Goal: Information Seeking & Learning: Learn about a topic

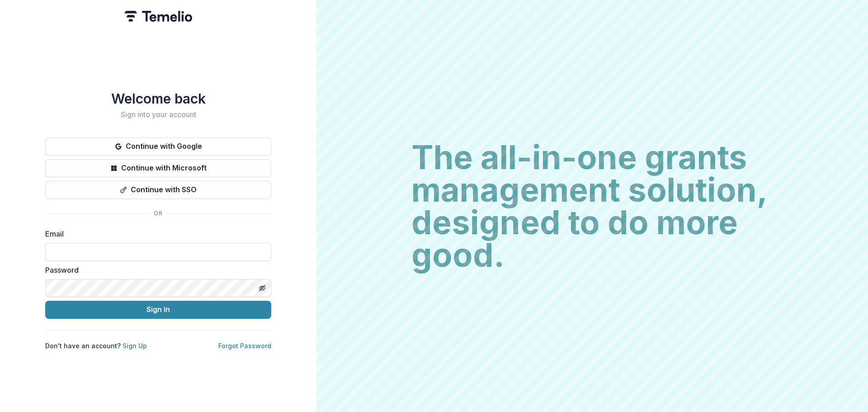
click at [251, 237] on div "Email" at bounding box center [158, 244] width 226 height 33
click at [235, 252] on input at bounding box center [158, 252] width 226 height 18
click at [0, 412] on com-1password-button at bounding box center [0, 412] width 0 height 0
type input "**********"
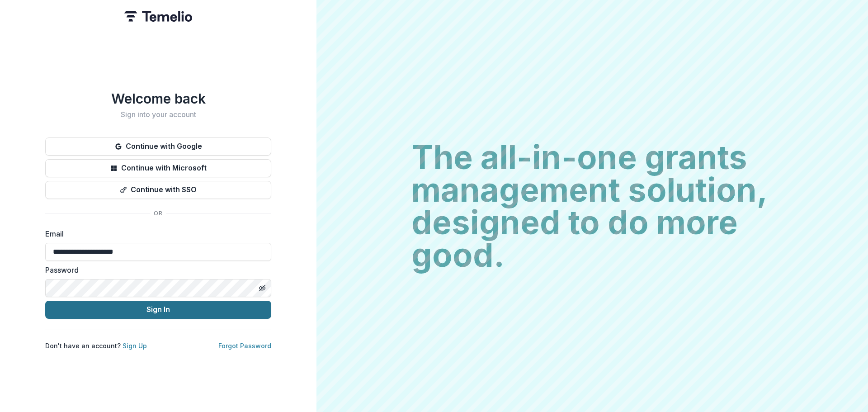
click at [110, 301] on button "Sign In" at bounding box center [158, 310] width 226 height 18
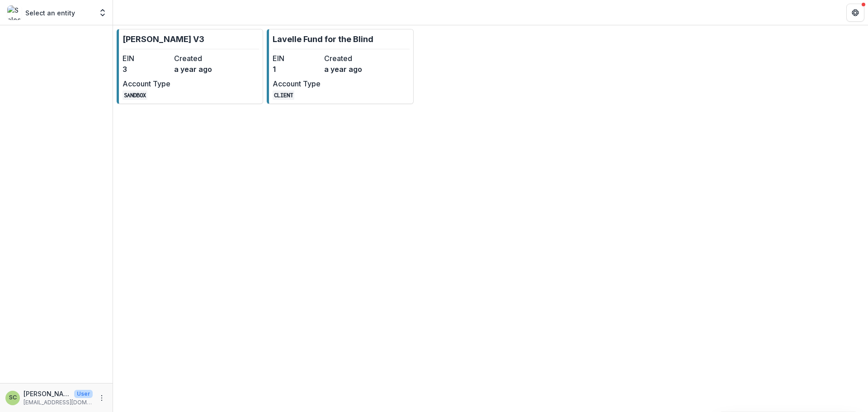
click at [373, 93] on link "Lavelle Fund for the Blind EIN 1 Created a year ago Account Type CLIENT" at bounding box center [340, 66] width 147 height 75
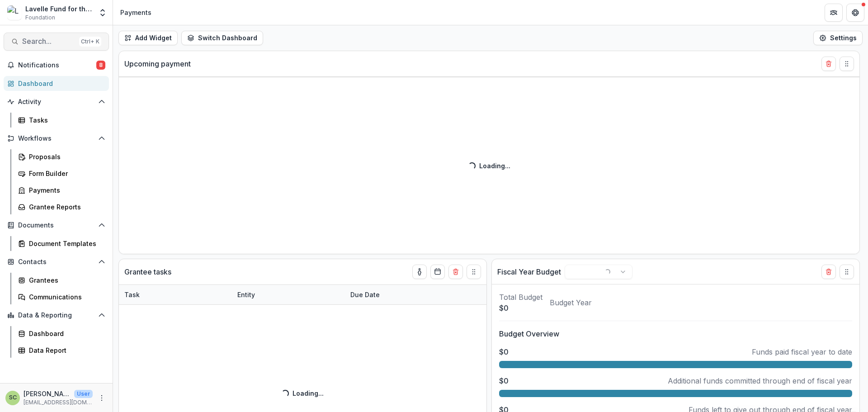
click at [48, 49] on button "Search... Ctrl + K" at bounding box center [56, 42] width 105 height 18
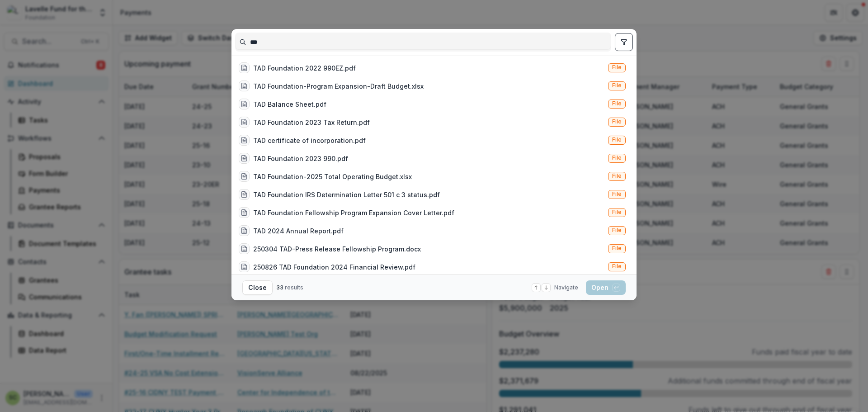
type input "***"
click at [430, 43] on button "toggle filters" at bounding box center [624, 42] width 18 height 18
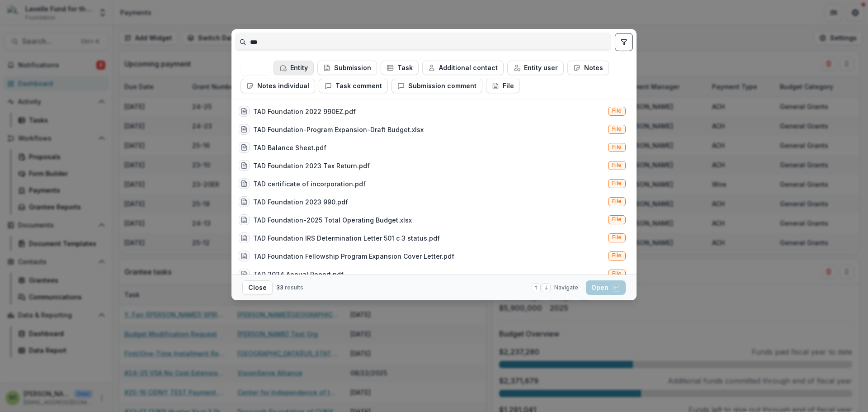
click at [289, 65] on button "Entity" at bounding box center [294, 68] width 40 height 14
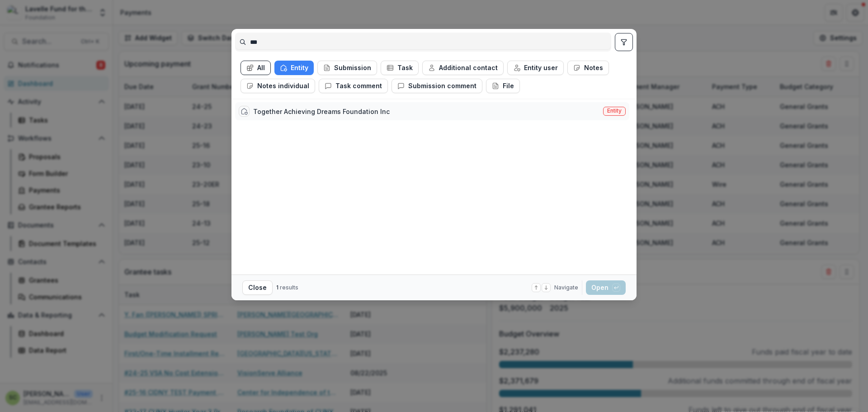
click at [315, 109] on div "Together Achieving Dreams Foundation Inc" at bounding box center [321, 111] width 137 height 9
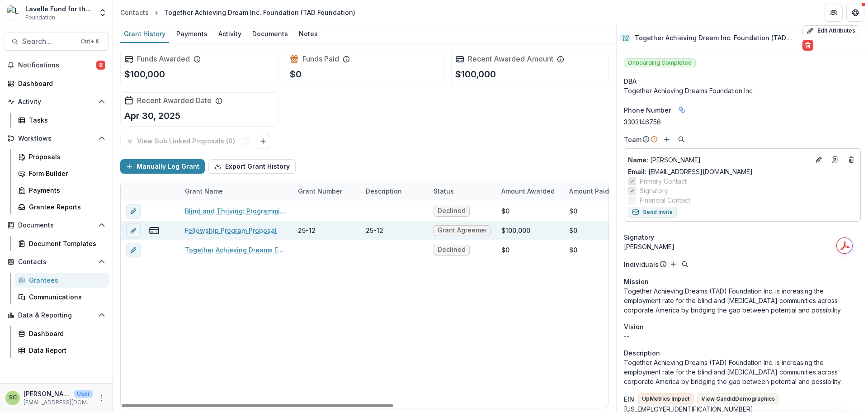
click at [221, 228] on link "Fellowship Program Proposal" at bounding box center [231, 230] width 92 height 9
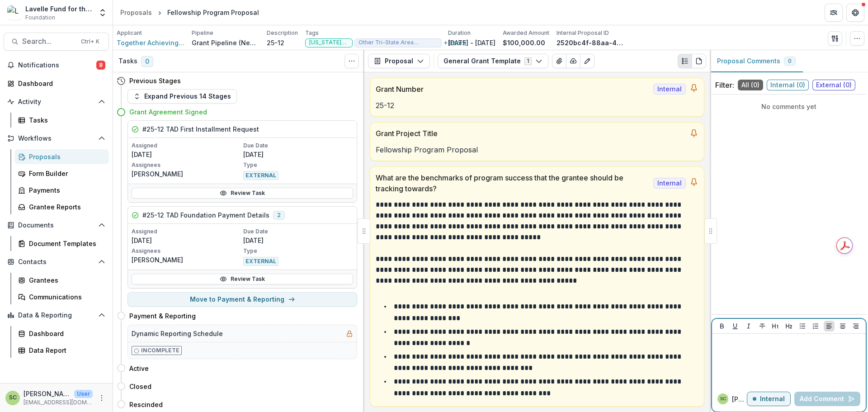
click at [430, 339] on p at bounding box center [789, 342] width 147 height 10
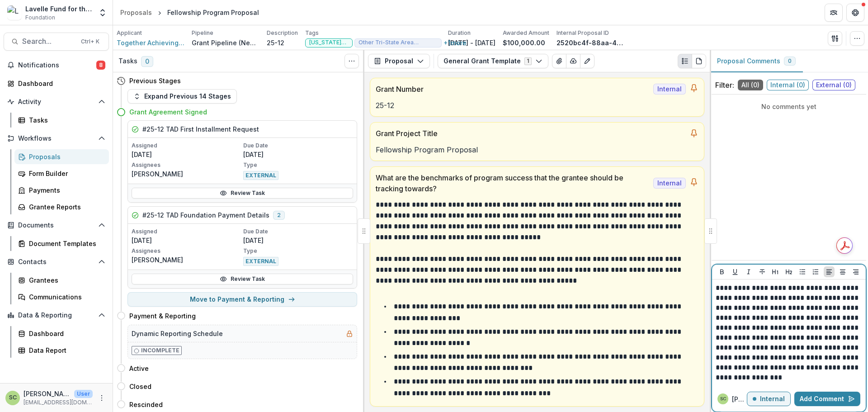
click at [430, 303] on p "**********" at bounding box center [789, 332] width 147 height 99
click at [430, 378] on p "**********" at bounding box center [789, 332] width 147 height 99
click at [430, 397] on button "Add Comment" at bounding box center [828, 399] width 66 height 14
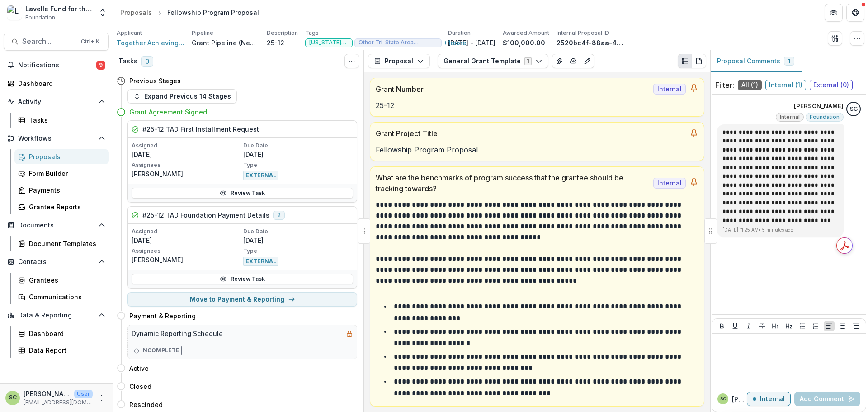
click at [132, 45] on span "Together Achieving Dream Inc. Foundation (TAD Foundation)" at bounding box center [151, 42] width 68 height 9
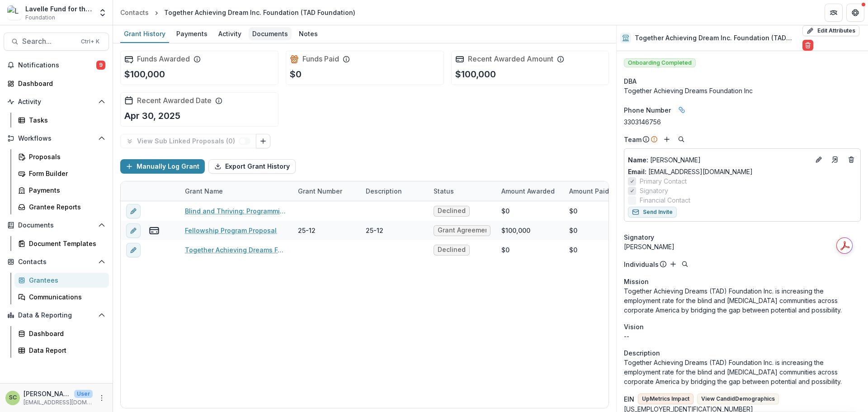
click at [257, 30] on div "Documents" at bounding box center [270, 33] width 43 height 13
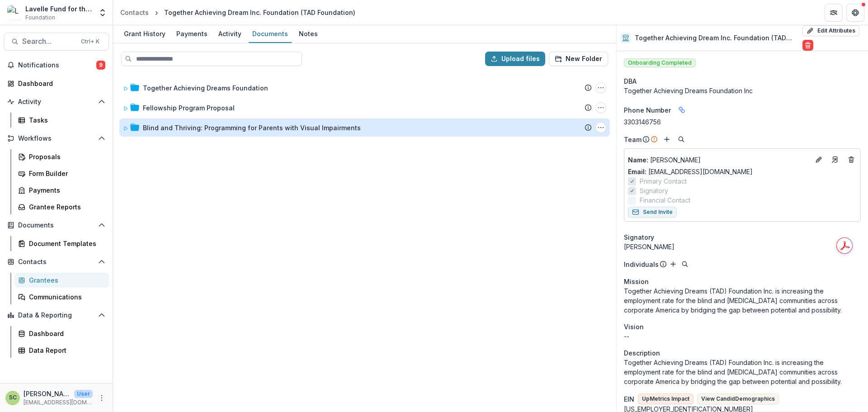
click at [247, 129] on div "Blind and Thriving: Programming for Parents with Visual Impairments" at bounding box center [252, 127] width 218 height 9
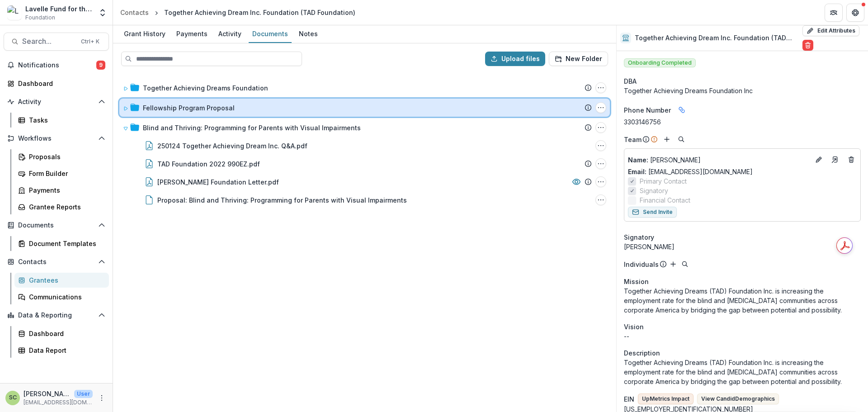
click at [245, 107] on div "Fellowship Program Proposal" at bounding box center [367, 107] width 449 height 9
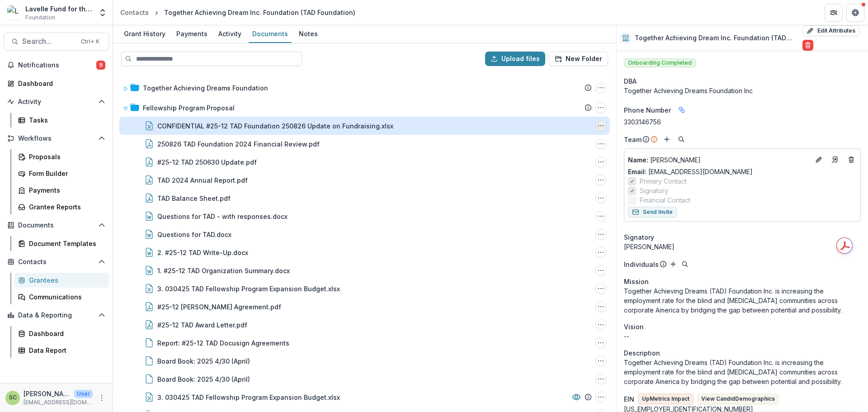
click at [430, 127] on icon "CONFIDENTIAL #25-12 TAD Foundation 250826 Update on Fundraising.xlsx Options" at bounding box center [600, 125] width 7 height 7
click at [430, 189] on button "Delete" at bounding box center [555, 187] width 97 height 15
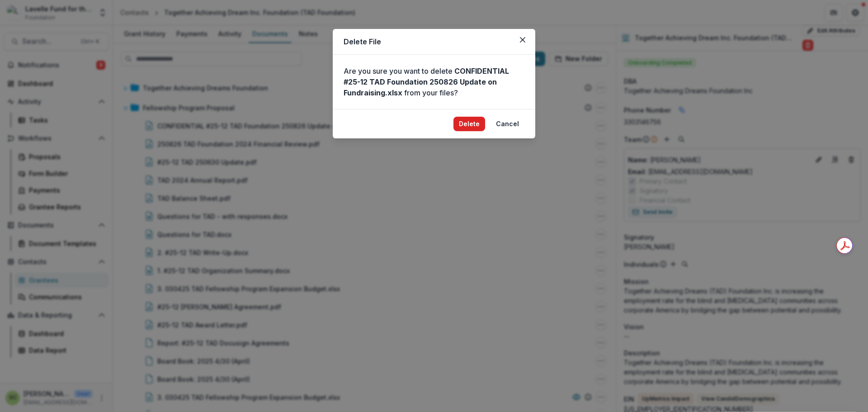
click at [430, 124] on button "Delete" at bounding box center [470, 124] width 32 height 14
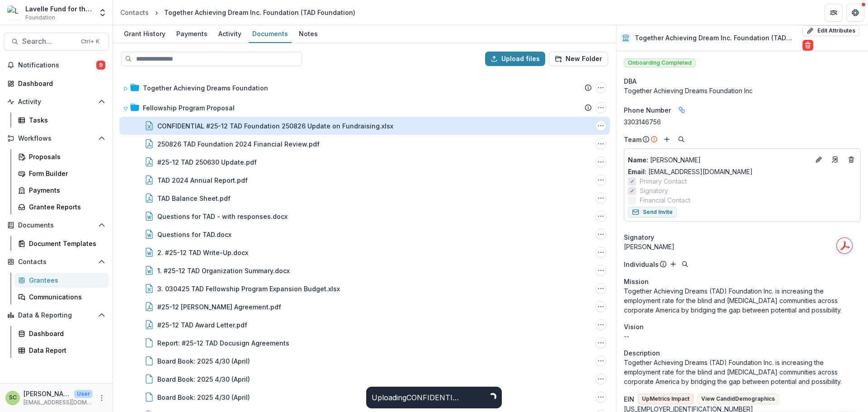
click at [303, 129] on div "CONFIDENTIAL #25-12 TAD Foundation 250826 Update on Fundraising.xlsx" at bounding box center [275, 125] width 236 height 9
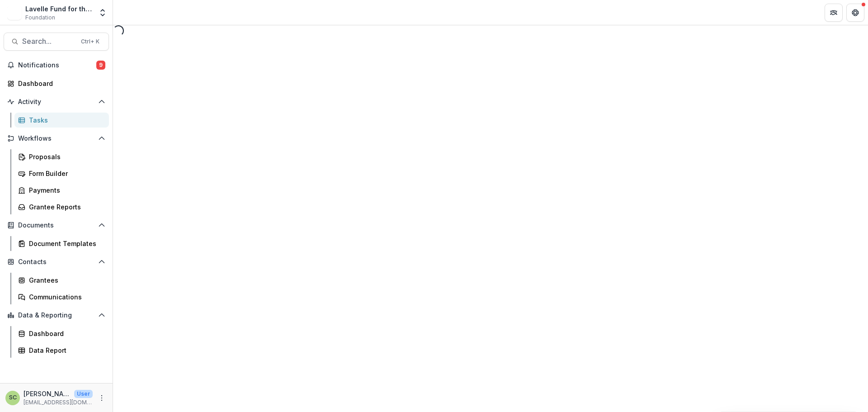
select select "********"
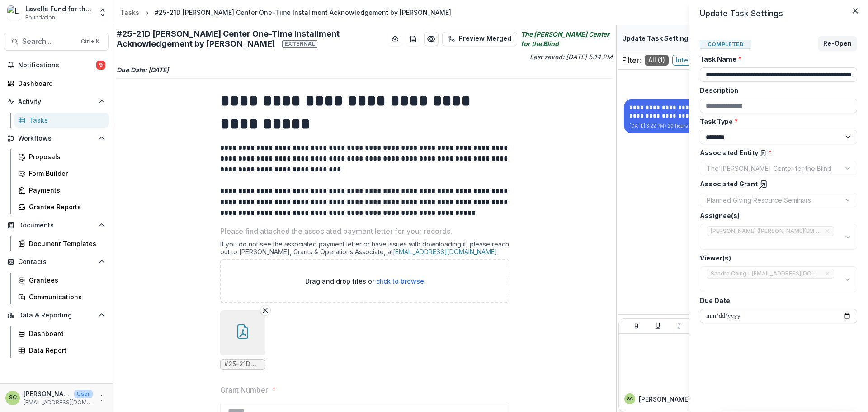
click at [334, 125] on div "**********" at bounding box center [434, 206] width 868 height 412
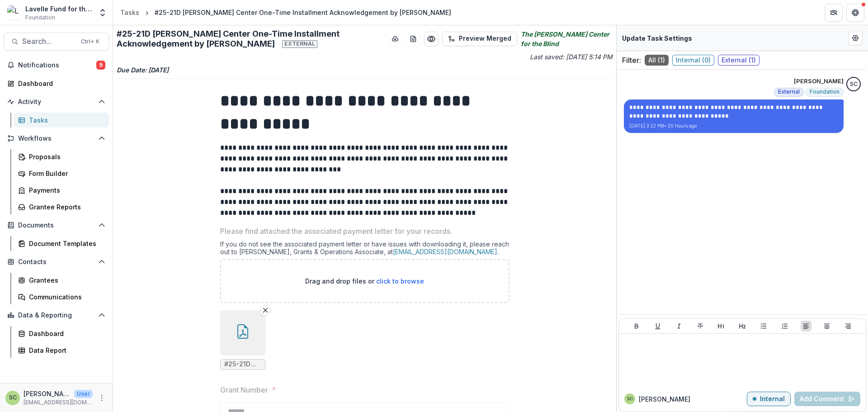
click at [238, 337] on icon "button" at bounding box center [243, 331] width 14 height 14
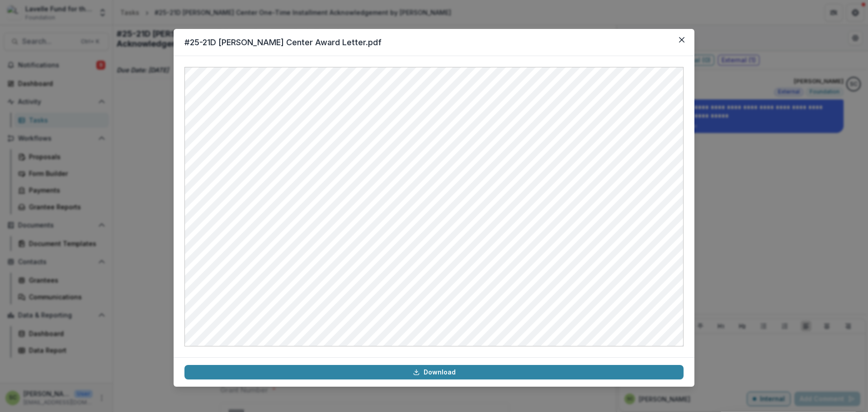
click at [773, 151] on div "#25-21D Carroll Center Award Letter.pdf Download" at bounding box center [434, 206] width 868 height 412
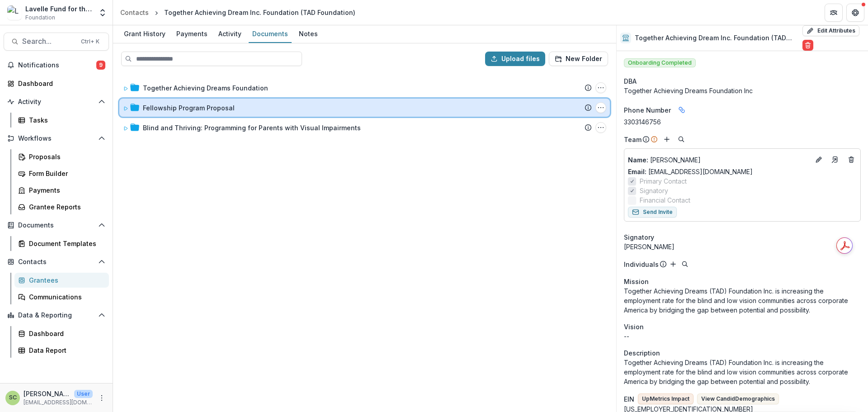
click at [292, 102] on div "Fellowship Program Proposal Submission Temelio Proposal Attached proposal docum…" at bounding box center [364, 108] width 491 height 18
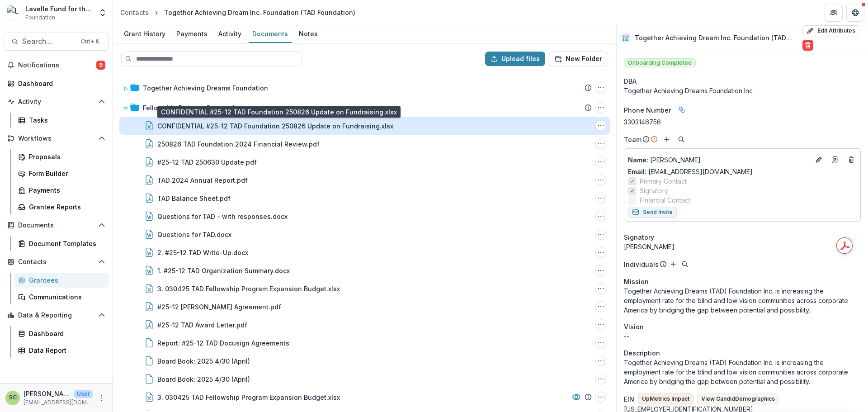
click at [246, 123] on div "CONFIDENTIAL #25-12 TAD Foundation 250826 Update on Fundraising.xlsx" at bounding box center [275, 125] width 236 height 9
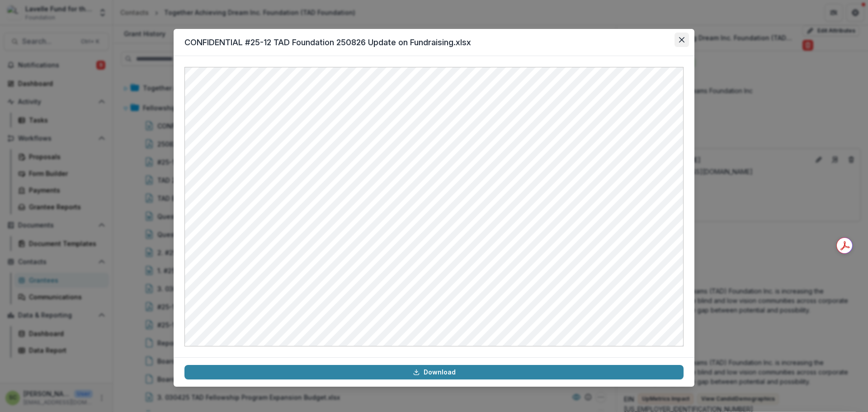
click at [682, 38] on icon "Close" at bounding box center [681, 39] width 5 height 5
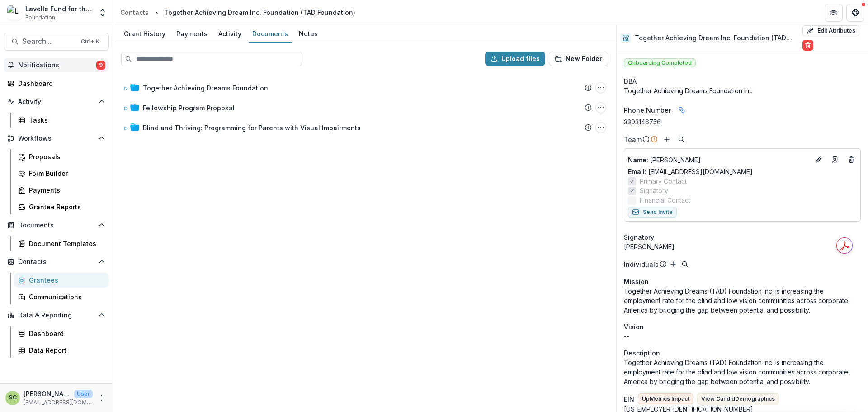
click at [60, 66] on span "Notifications" at bounding box center [57, 66] width 78 height 8
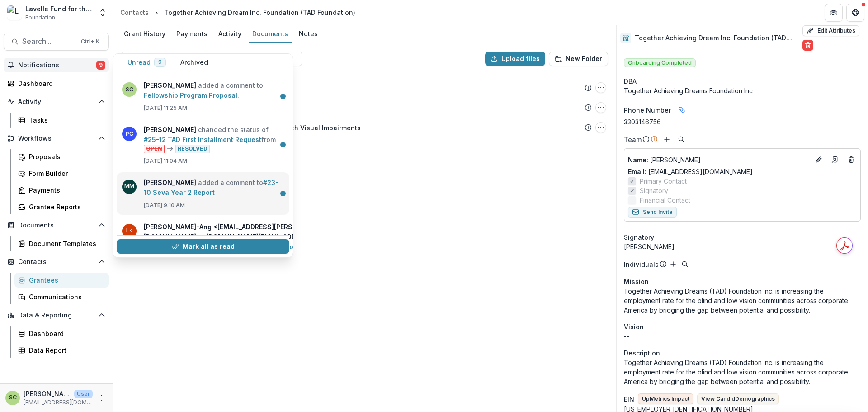
click at [225, 187] on link "#23-10 Seva Year 2 Report" at bounding box center [211, 188] width 135 height 18
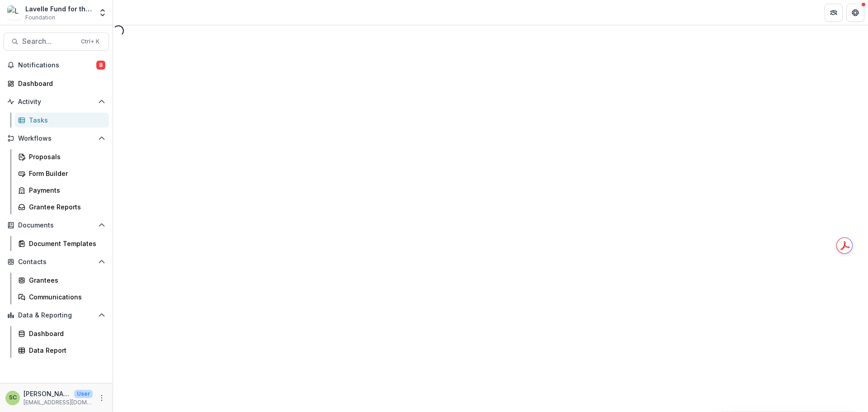
select select "********"
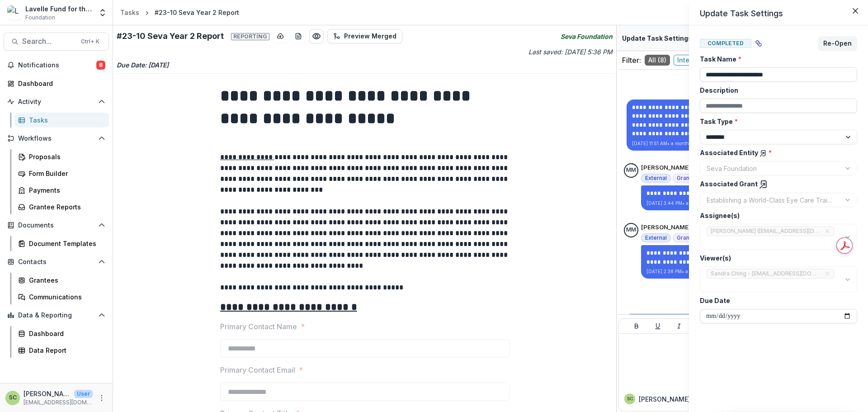
click at [851, 10] on button "Close" at bounding box center [855, 11] width 14 height 14
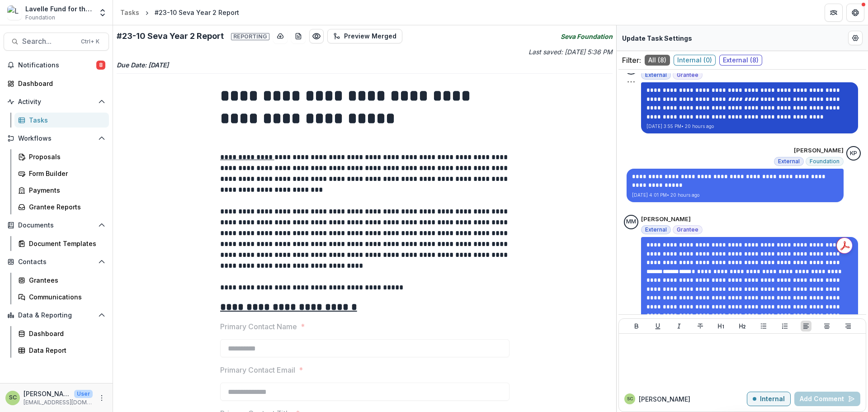
scroll to position [627, 0]
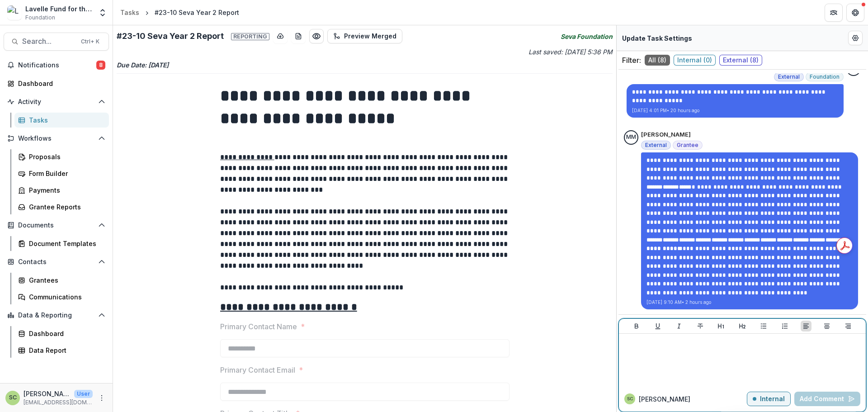
click at [714, 346] on p at bounding box center [743, 342] width 240 height 10
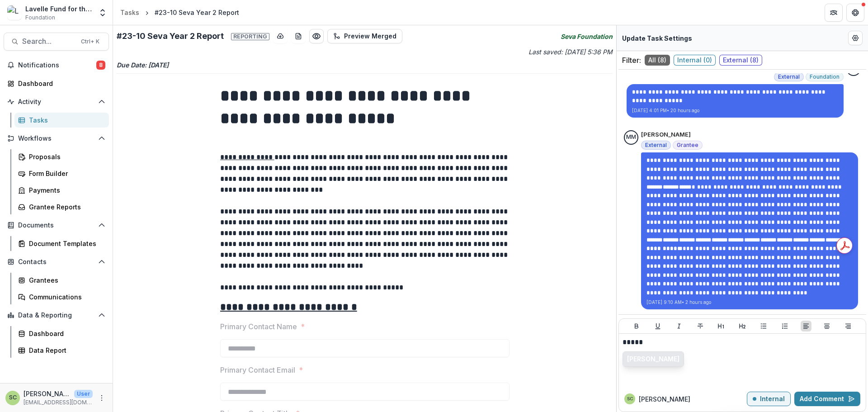
click at [647, 359] on button "Khanh Phan" at bounding box center [653, 359] width 61 height 14
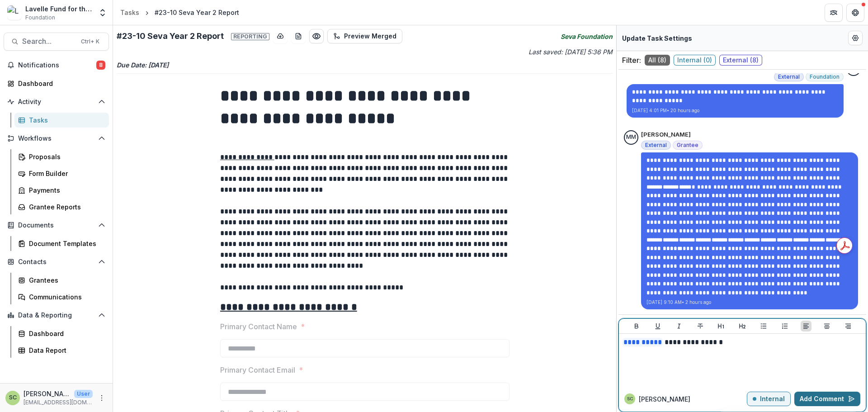
click at [807, 397] on button "Add Comment" at bounding box center [828, 399] width 66 height 14
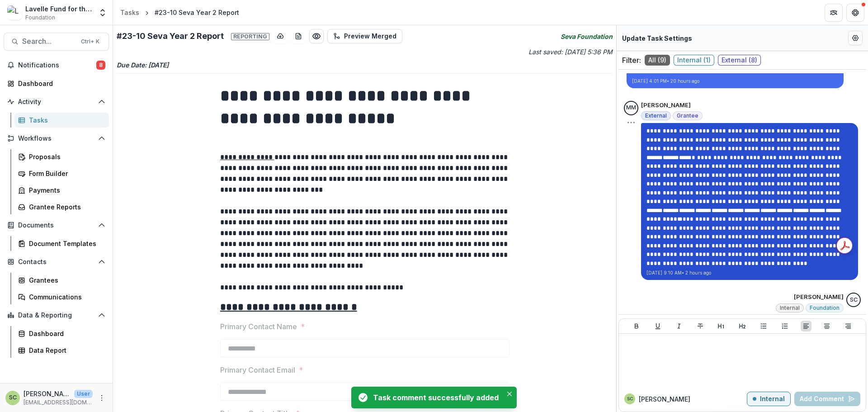
scroll to position [686, 0]
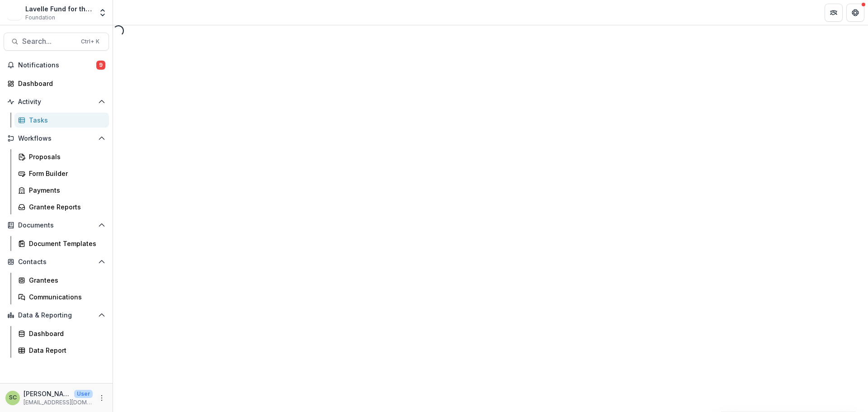
select select "********"
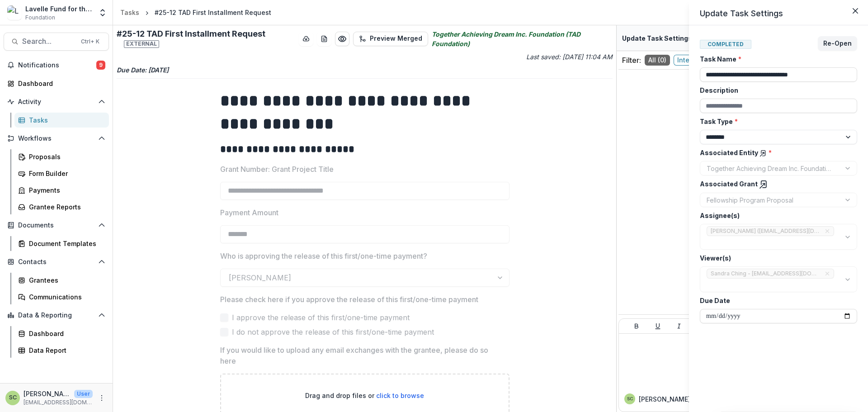
click at [513, 140] on div "**********" at bounding box center [434, 206] width 868 height 412
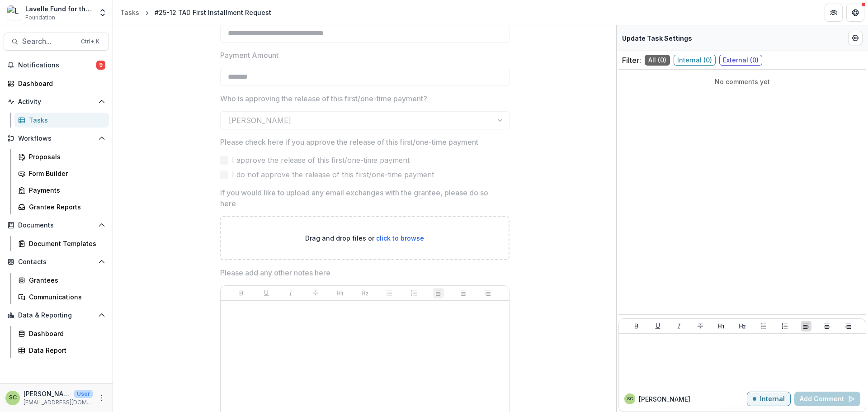
scroll to position [52, 0]
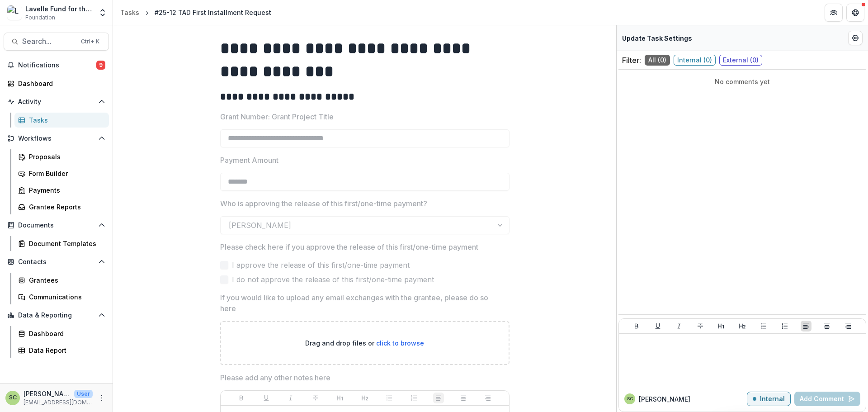
click at [846, 43] on div "Update Task Settings" at bounding box center [742, 38] width 251 height 26
click at [850, 40] on button "Edit Form Settings" at bounding box center [855, 38] width 14 height 14
select select "********"
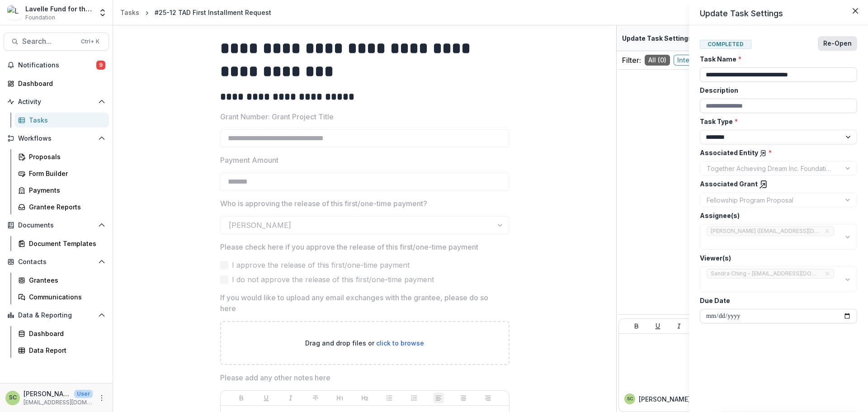
click at [828, 47] on button "Re-Open" at bounding box center [837, 43] width 39 height 14
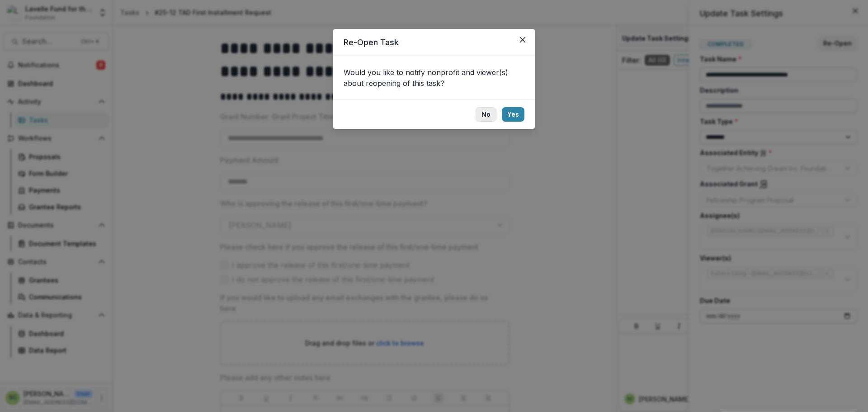
click at [488, 114] on button "No" at bounding box center [486, 114] width 21 height 14
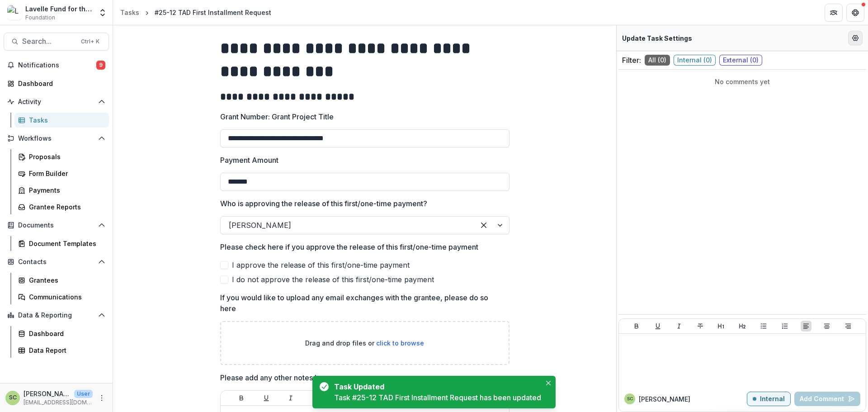
click at [852, 36] on icon "Edit Form Settings" at bounding box center [855, 37] width 7 height 7
select select "********"
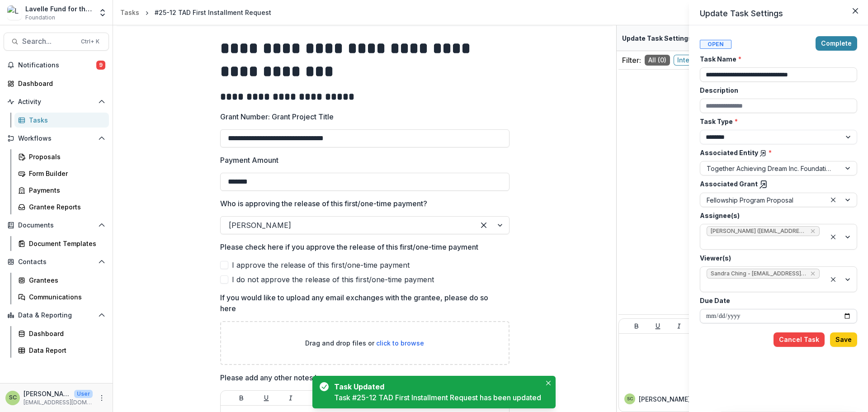
click at [848, 316] on input "**********" at bounding box center [778, 316] width 157 height 14
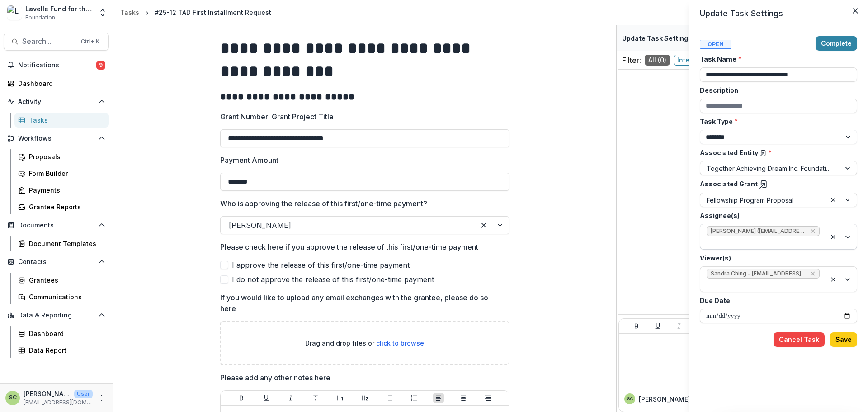
click at [753, 242] on div at bounding box center [763, 242] width 113 height 11
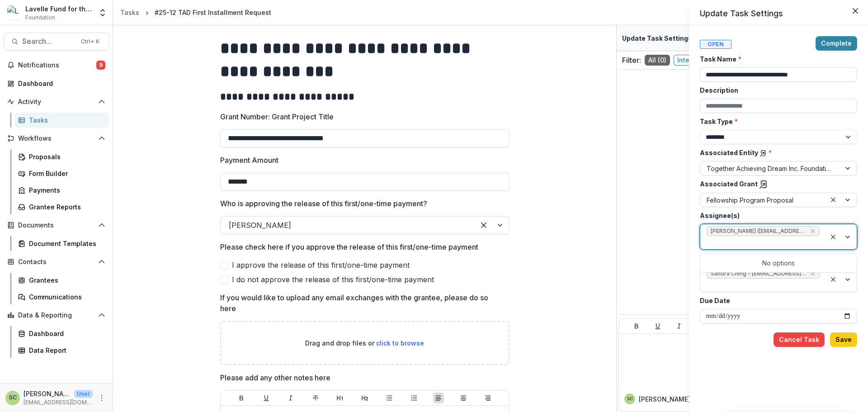
click at [753, 243] on div at bounding box center [763, 242] width 113 height 11
click at [733, 286] on div at bounding box center [763, 284] width 113 height 11
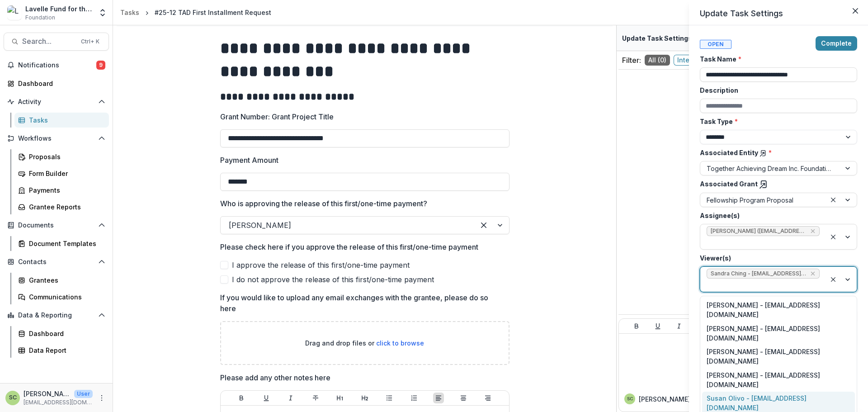
click at [724, 392] on div "Susan Olivo - solivo@lavellefund.org" at bounding box center [778, 404] width 153 height 24
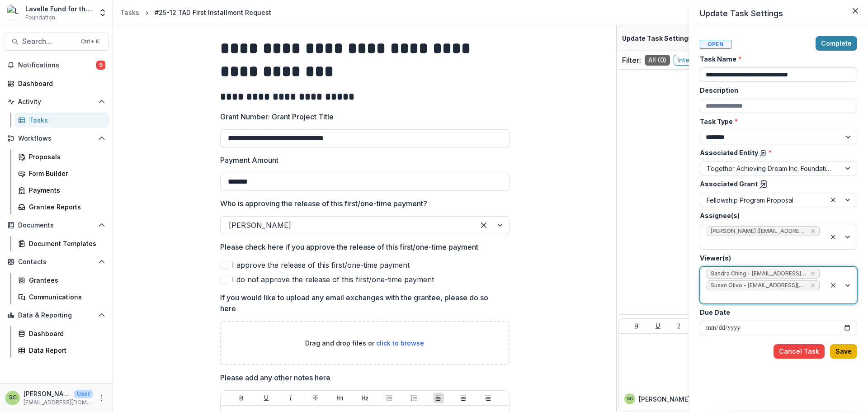
click at [850, 353] on button "Save" at bounding box center [843, 351] width 27 height 14
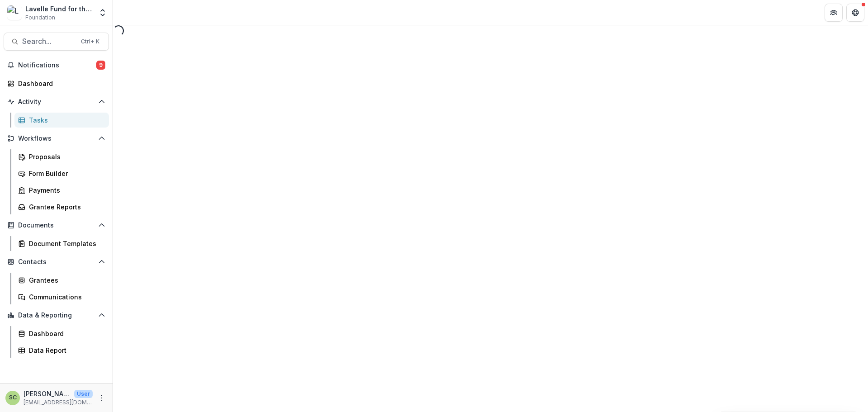
select select "********"
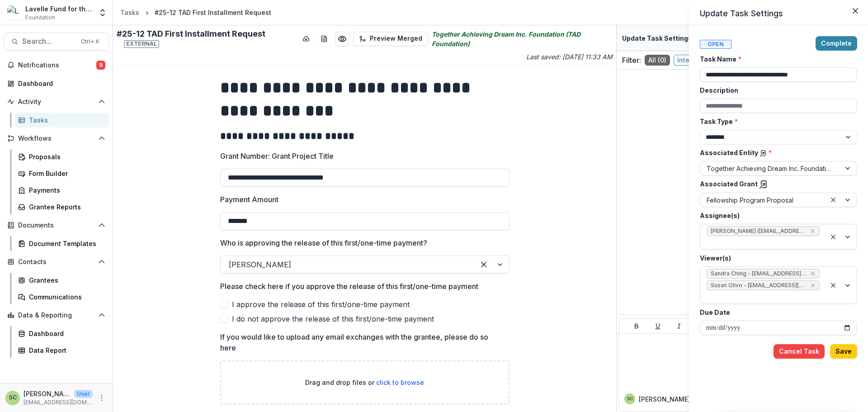
click at [582, 104] on div "**********" at bounding box center [434, 206] width 868 height 412
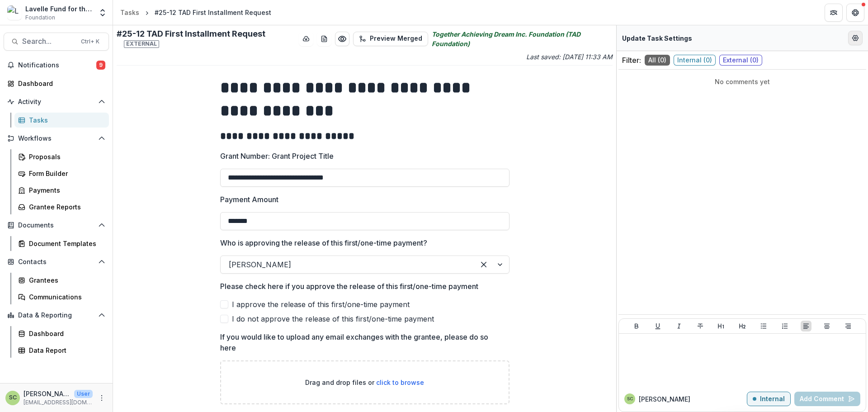
click at [861, 41] on button "Edit Form Settings" at bounding box center [855, 38] width 14 height 14
select select "********"
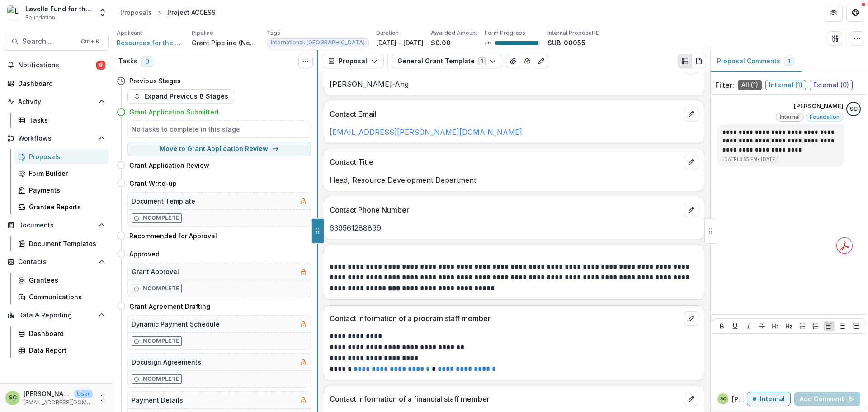
scroll to position [260, 0]
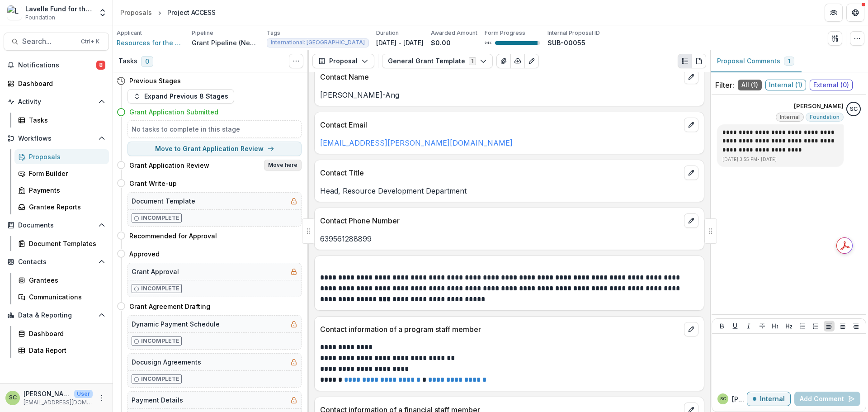
click at [279, 167] on button "Move here" at bounding box center [283, 165] width 38 height 11
select select "**********"
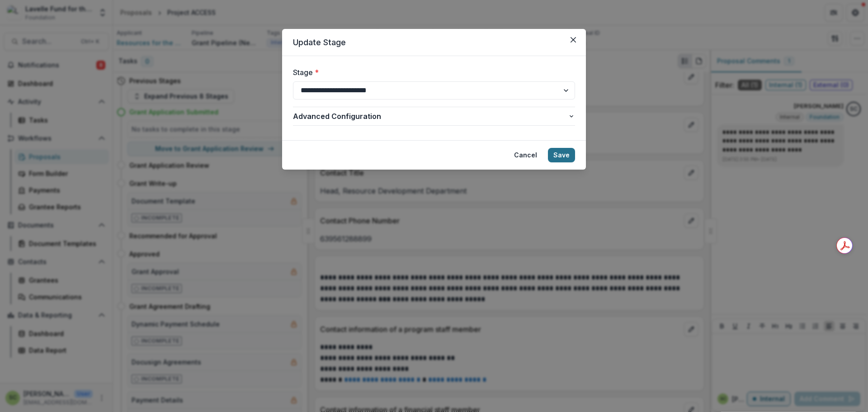
click at [559, 155] on button "Save" at bounding box center [561, 155] width 27 height 14
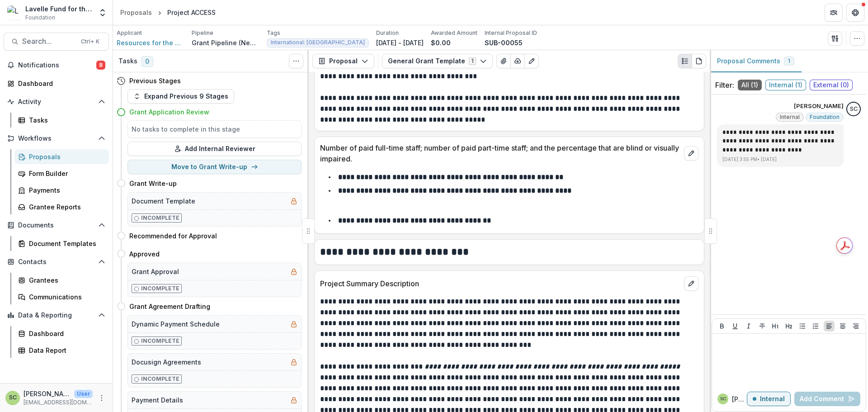
scroll to position [3710, 0]
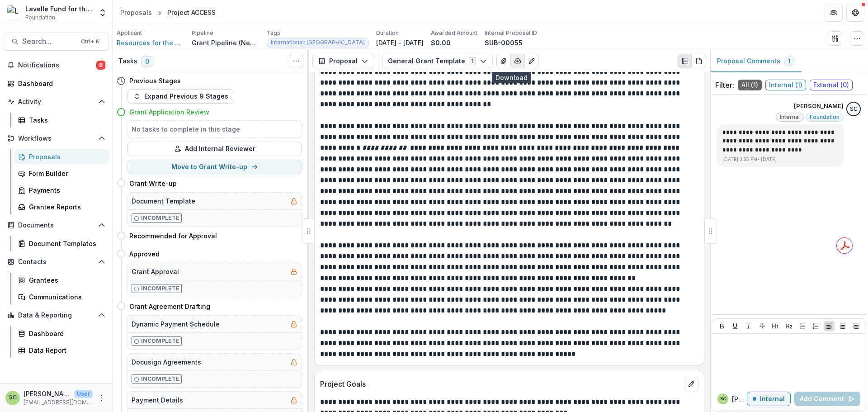
click at [514, 58] on icon "button" at bounding box center [517, 60] width 7 height 7
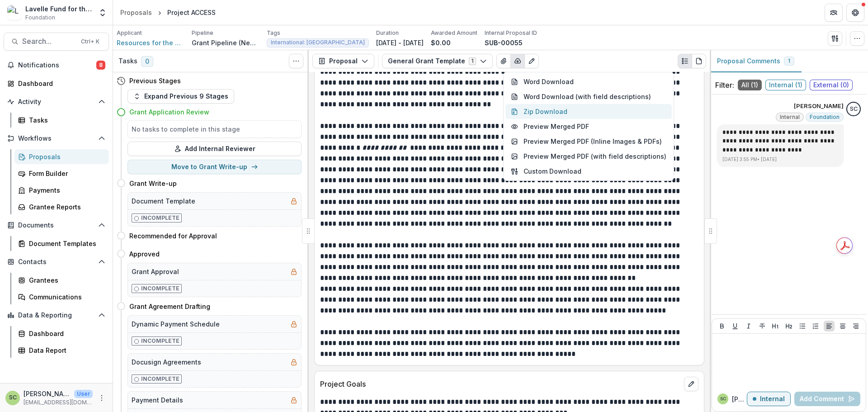
click at [554, 110] on button "Zip Download" at bounding box center [589, 111] width 166 height 15
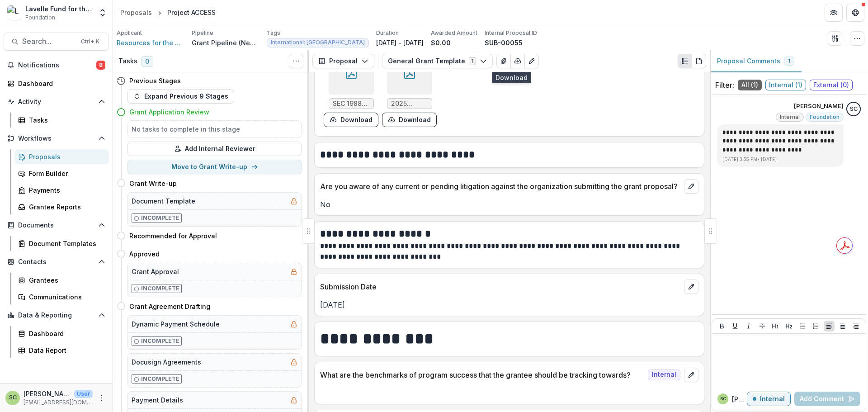
scroll to position [8402, 0]
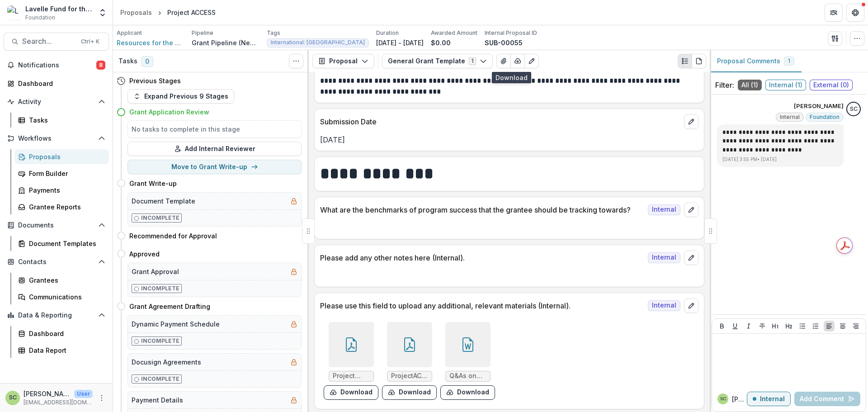
click at [352, 340] on icon at bounding box center [351, 344] width 14 height 14
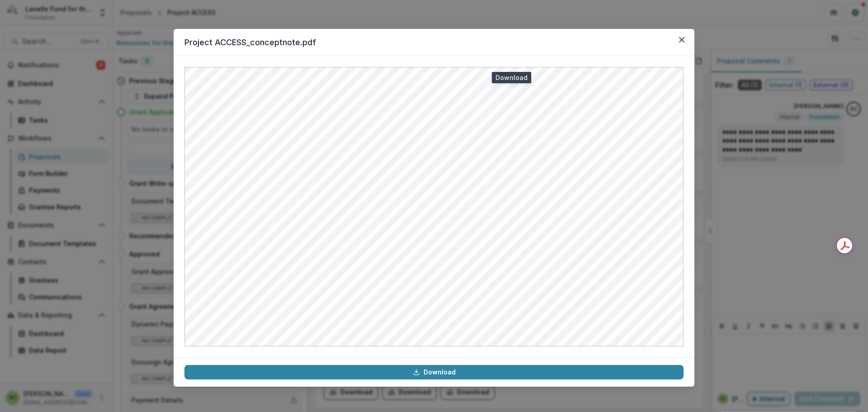
click at [738, 267] on div "Project ACCESS_conceptnote.pdf Download" at bounding box center [434, 206] width 868 height 412
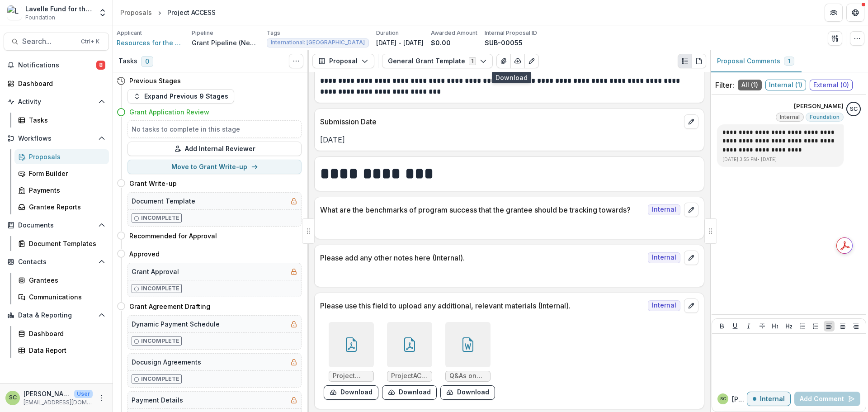
click at [420, 343] on div at bounding box center [409, 344] width 45 height 45
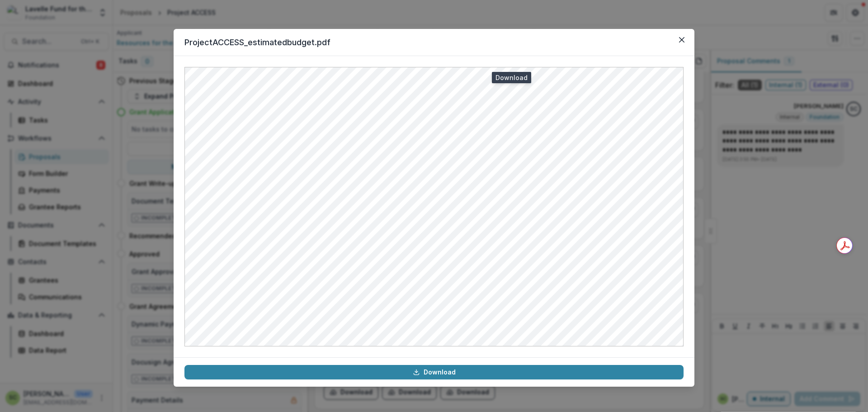
click at [779, 254] on div "ProjectACCESS_estimatedbudget.pdf Download" at bounding box center [434, 206] width 868 height 412
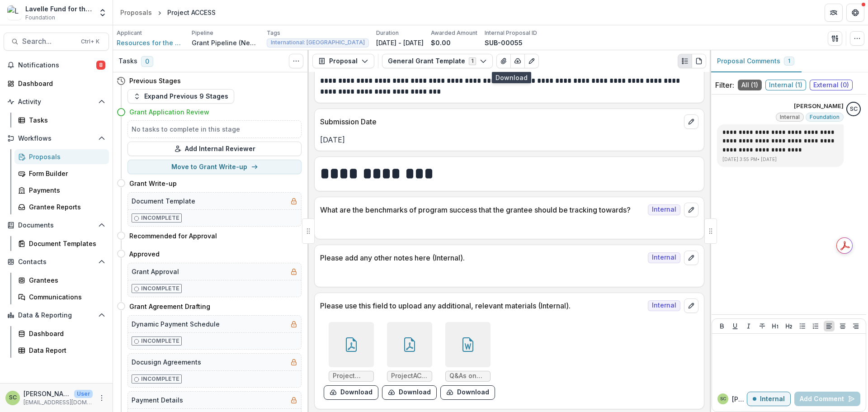
click at [456, 347] on div at bounding box center [467, 344] width 45 height 45
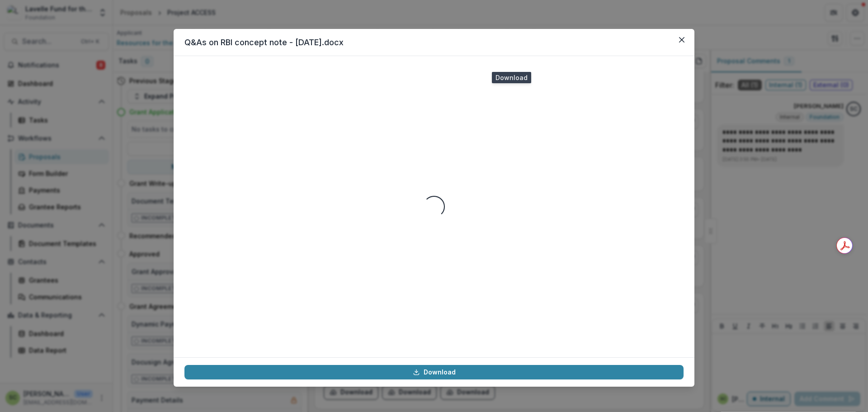
click at [738, 249] on div "Q&As on RBI concept note - July 1, 2025.docx Loading... Download" at bounding box center [434, 206] width 868 height 412
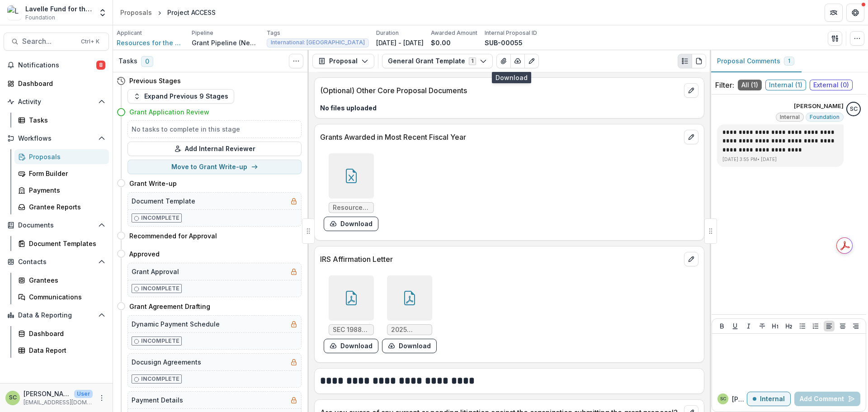
scroll to position [7995, 0]
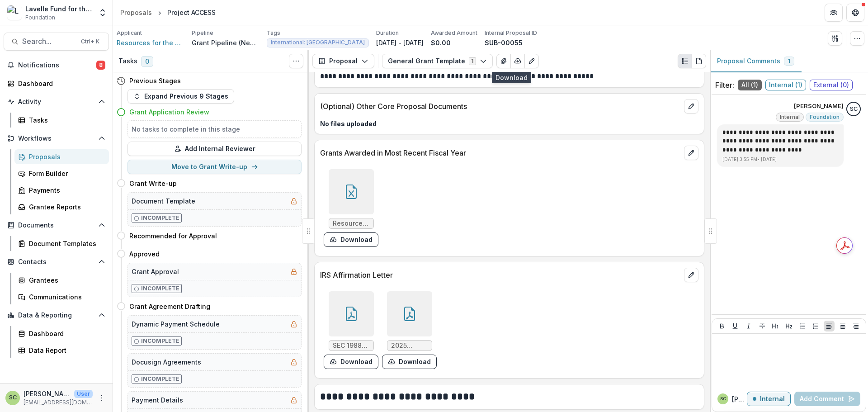
click at [396, 302] on div at bounding box center [409, 313] width 45 height 45
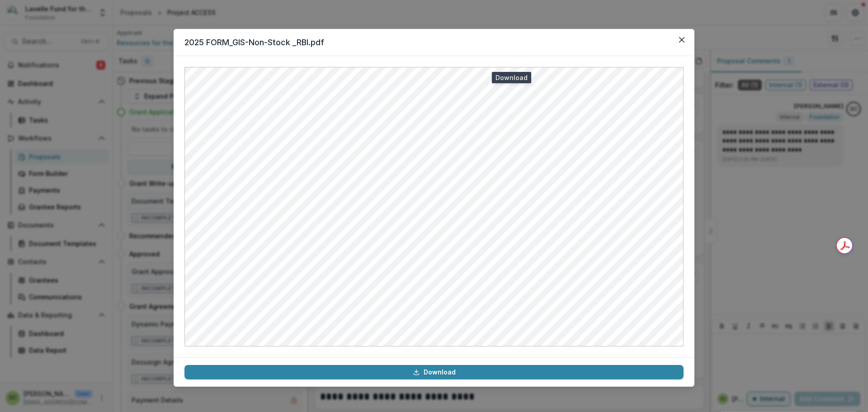
click at [735, 203] on div "2025 FORM_GIS-Non-Stock _RBI.pdf Download" at bounding box center [434, 206] width 868 height 412
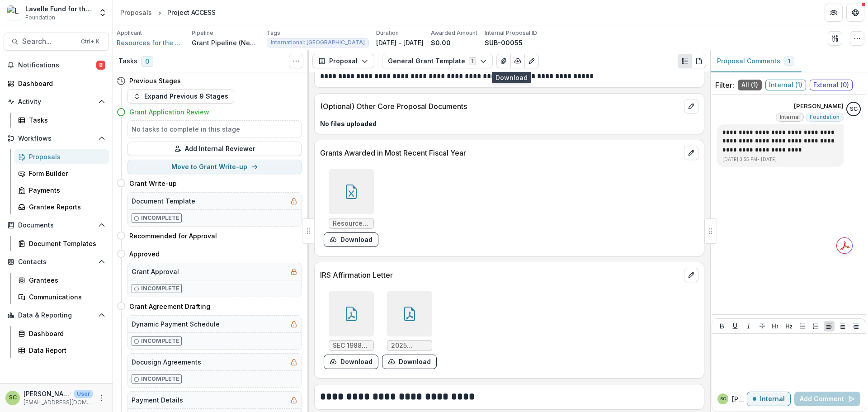
click at [360, 304] on div at bounding box center [351, 313] width 45 height 45
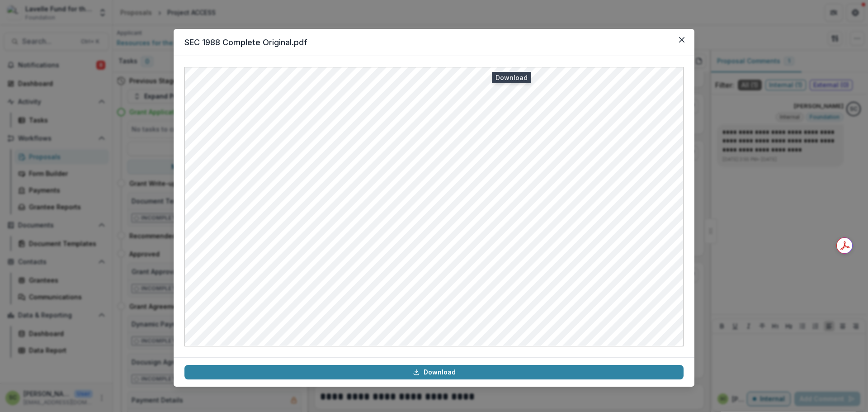
click at [766, 221] on div "SEC 1988 Complete Original.pdf Download" at bounding box center [434, 206] width 868 height 412
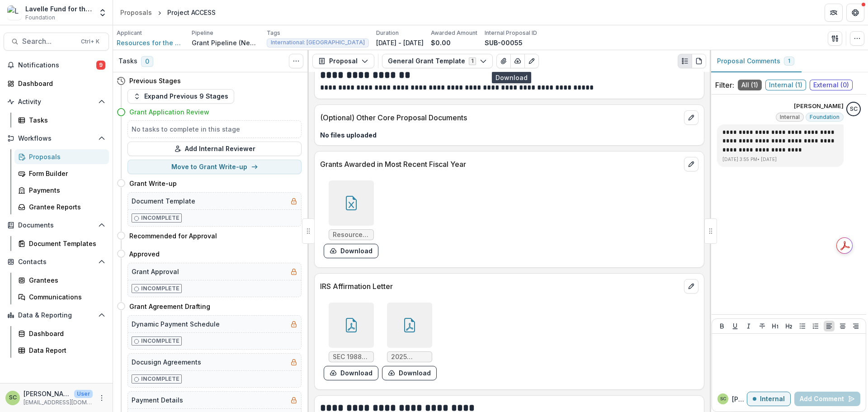
scroll to position [8055, 0]
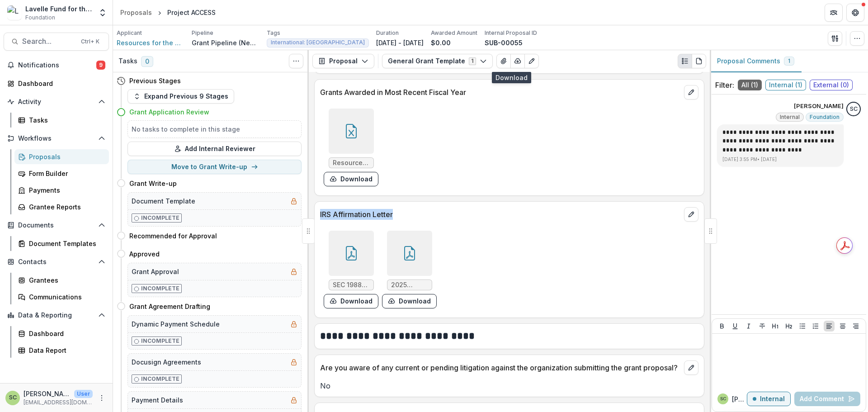
drag, startPoint x: 395, startPoint y: 206, endPoint x: 496, endPoint y: 216, distance: 100.8
click at [319, 208] on div "IRS Affirmation Letter" at bounding box center [509, 212] width 389 height 20
copy p "IRS Affirmation Letter"
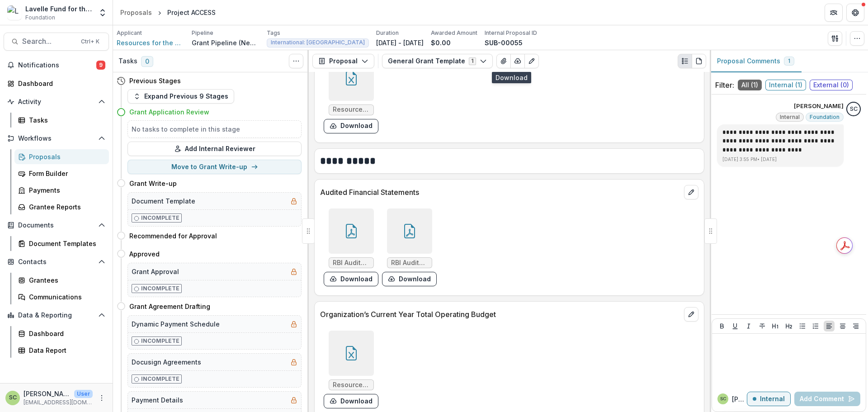
scroll to position [7693, 0]
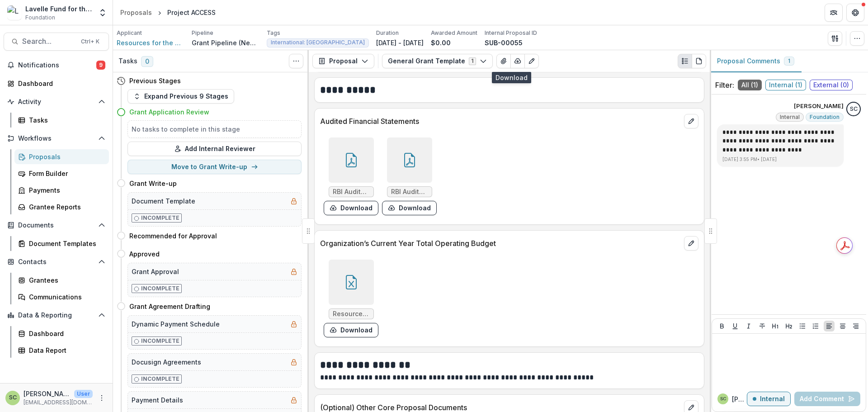
click at [357, 277] on icon at bounding box center [351, 282] width 14 height 14
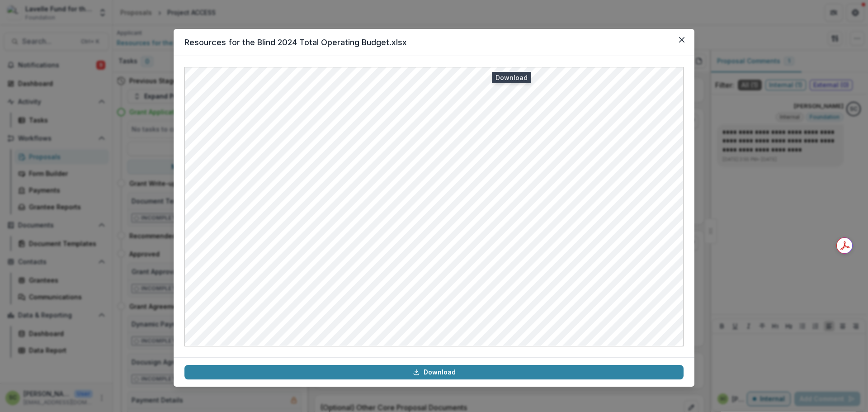
click at [746, 215] on div "Resources for the Blind 2024 Total Operating Budget.xlsx Download" at bounding box center [434, 206] width 868 height 412
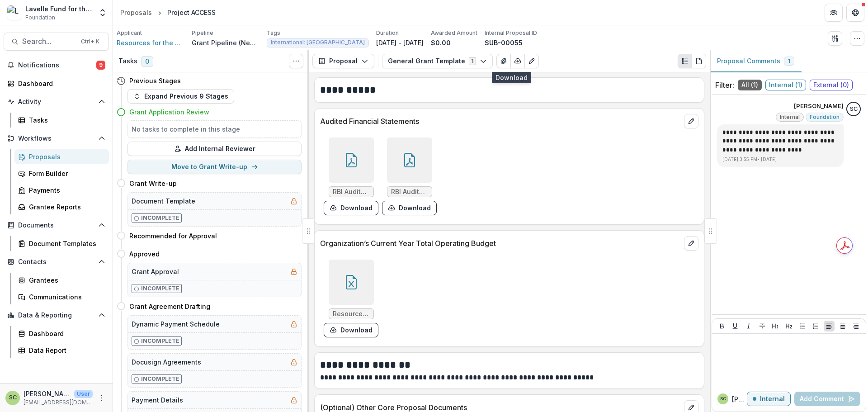
click at [355, 153] on icon at bounding box center [351, 160] width 14 height 14
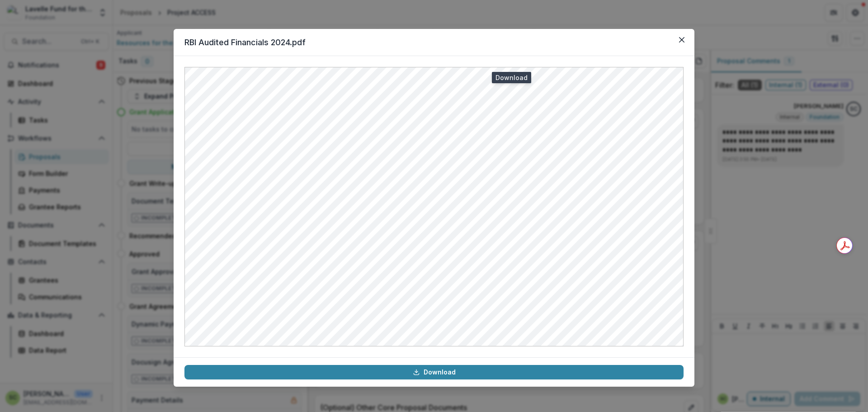
click at [752, 207] on div "RBI Audited Financials 2024.pdf Download" at bounding box center [434, 206] width 868 height 412
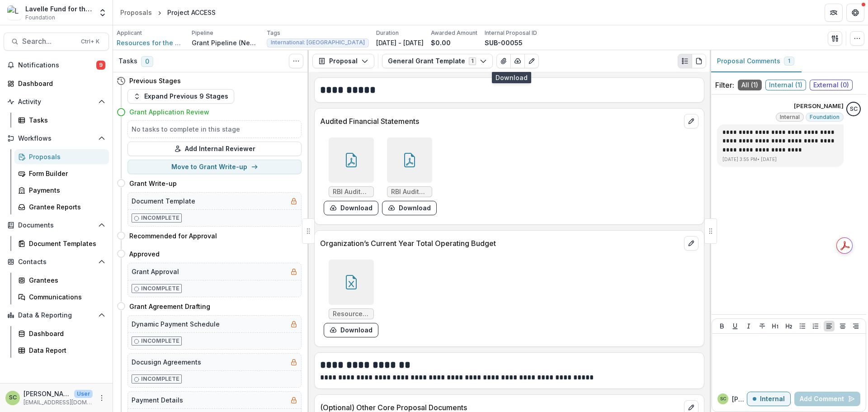
click at [416, 160] on div at bounding box center [409, 159] width 45 height 45
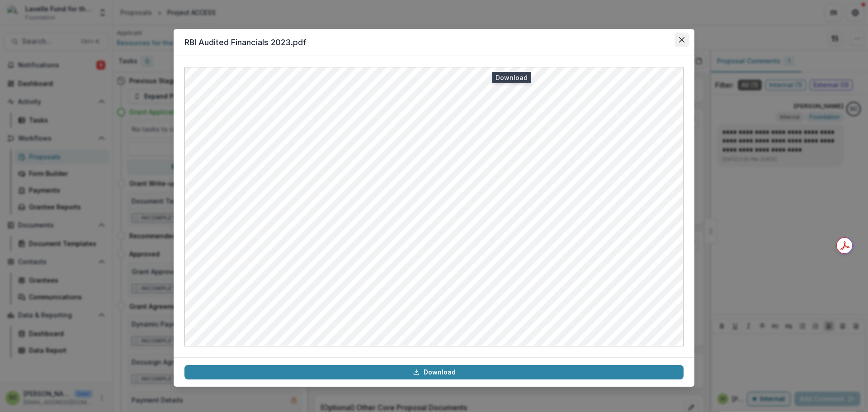
click at [676, 40] on button "Close" at bounding box center [682, 40] width 14 height 14
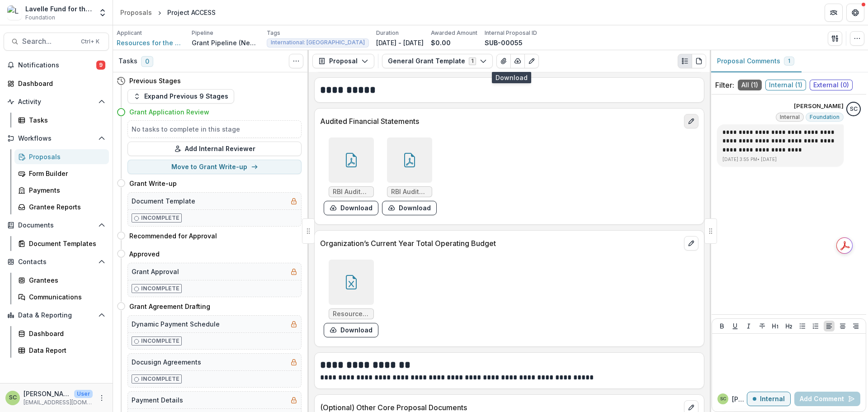
click at [688, 118] on icon "edit" at bounding box center [691, 121] width 7 height 7
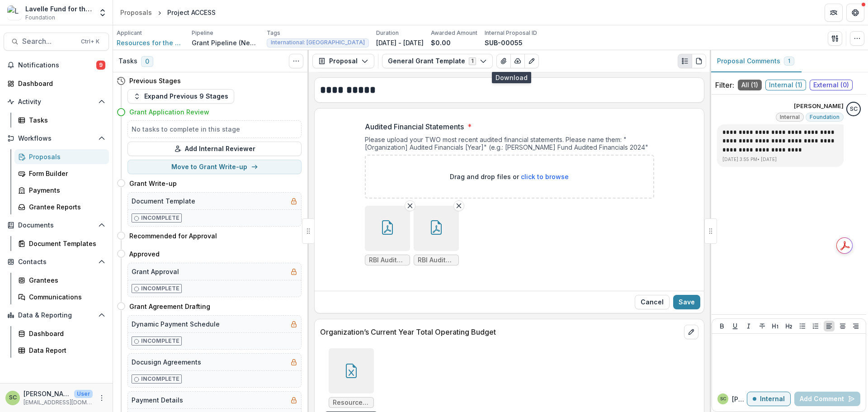
click at [655, 295] on button "Cancel" at bounding box center [652, 302] width 35 height 14
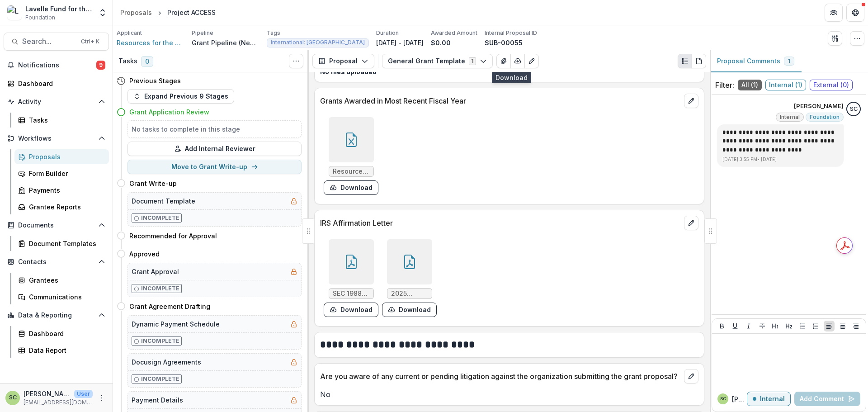
scroll to position [8055, 0]
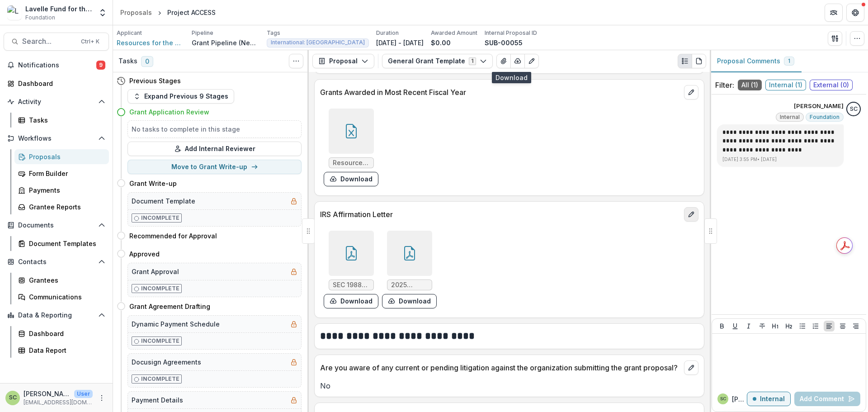
click at [688, 211] on icon "edit" at bounding box center [691, 214] width 7 height 7
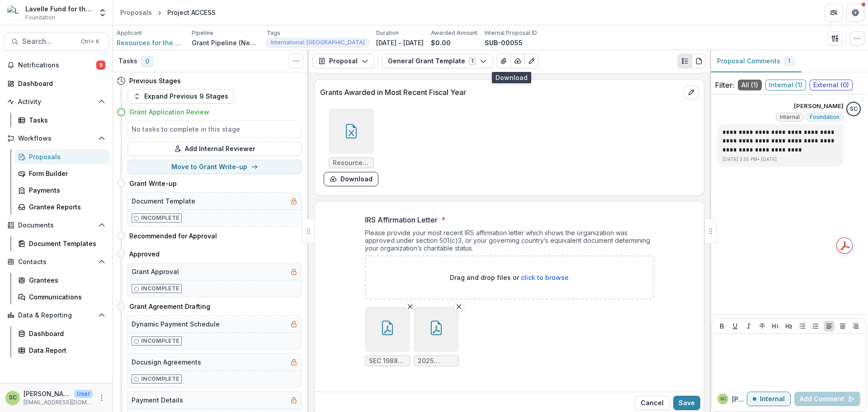
click at [436, 332] on button "button" at bounding box center [436, 329] width 45 height 45
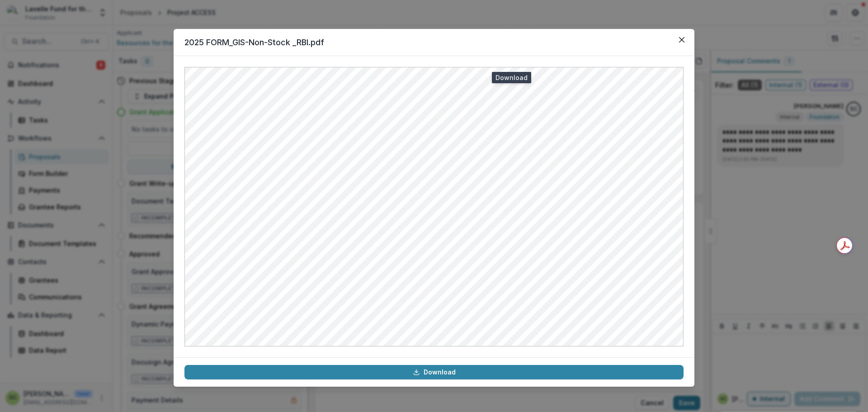
click at [714, 272] on div "2025 FORM_GIS-Non-Stock _RBI.pdf Download" at bounding box center [434, 206] width 868 height 412
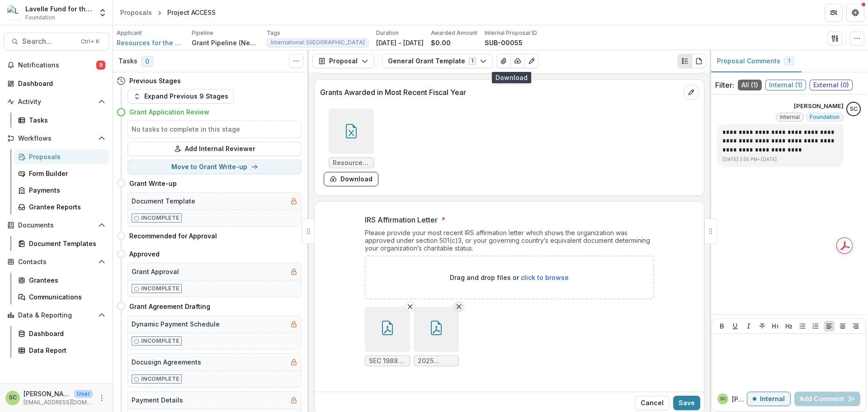
click at [457, 305] on line "Remove File" at bounding box center [459, 307] width 4 height 4
click at [687, 396] on button "Save" at bounding box center [686, 403] width 27 height 14
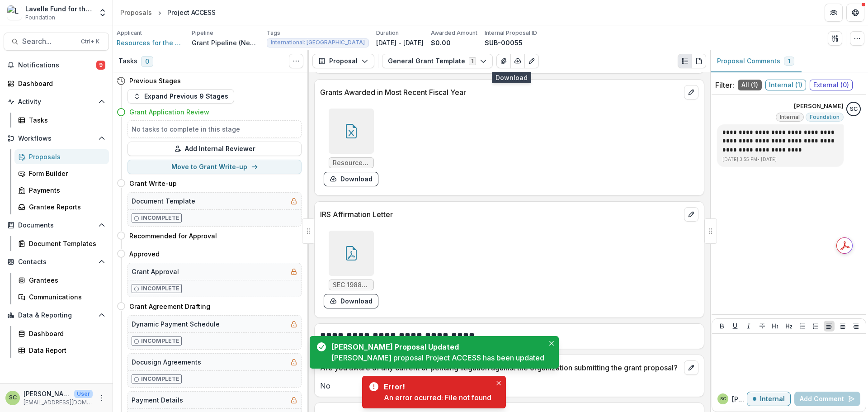
click at [681, 222] on div "SEC 1988 Complete Original.pdf Download" at bounding box center [509, 267] width 389 height 90
click at [688, 211] on icon "edit" at bounding box center [691, 214] width 7 height 7
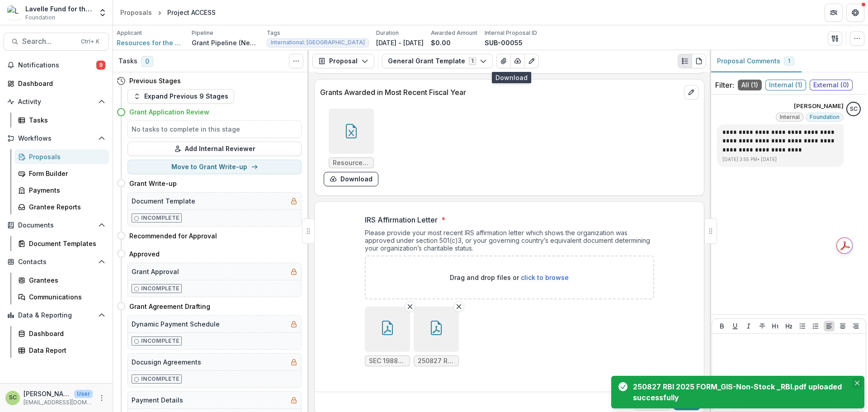
click at [860, 382] on button "Close" at bounding box center [857, 383] width 11 height 11
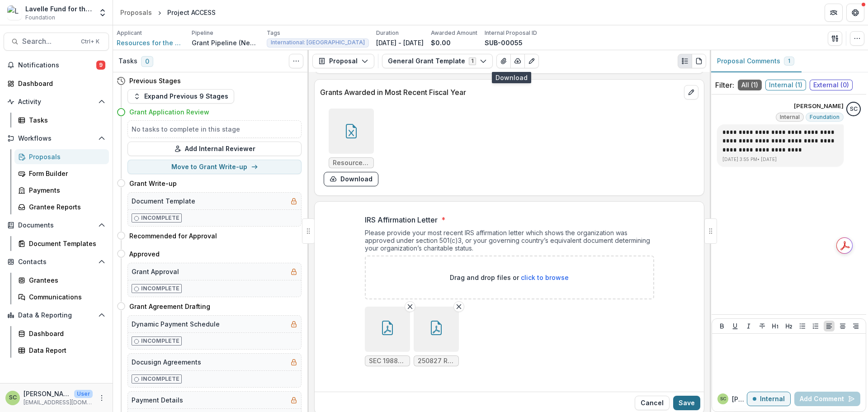
click at [683, 396] on button "Save" at bounding box center [686, 403] width 27 height 14
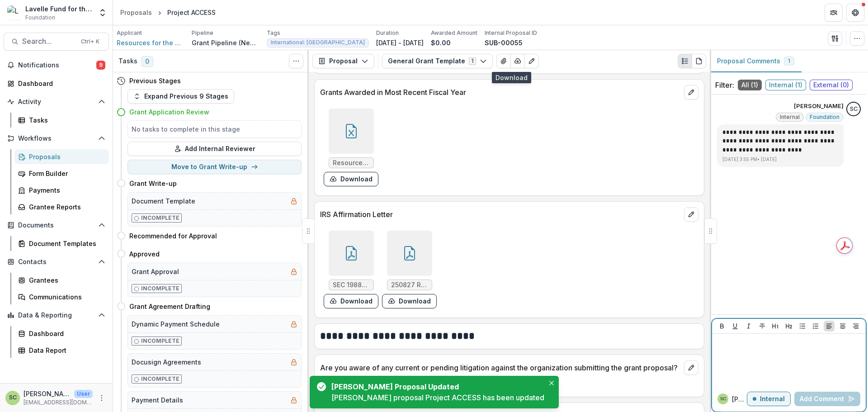
click at [763, 353] on div at bounding box center [789, 359] width 147 height 45
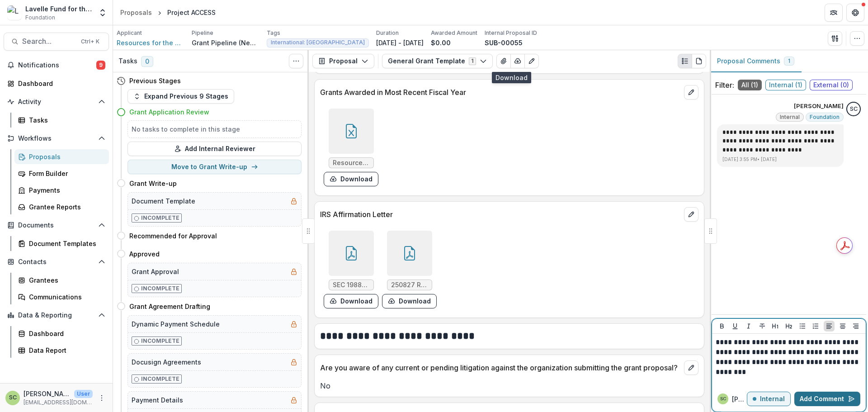
click at [821, 396] on button "Add Comment" at bounding box center [828, 399] width 66 height 14
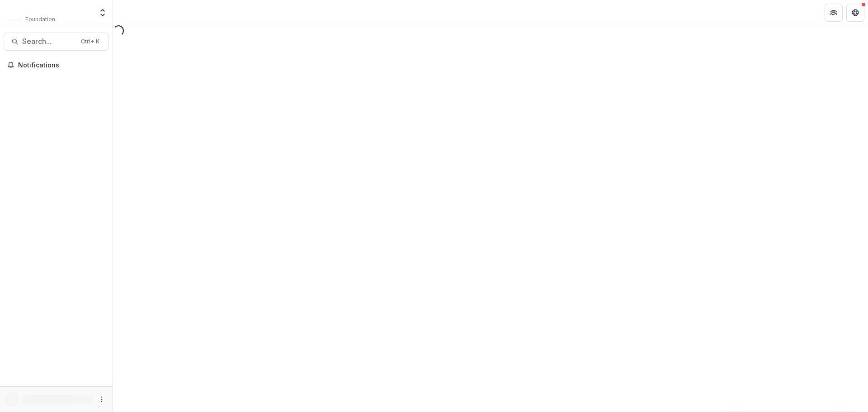
select select "********"
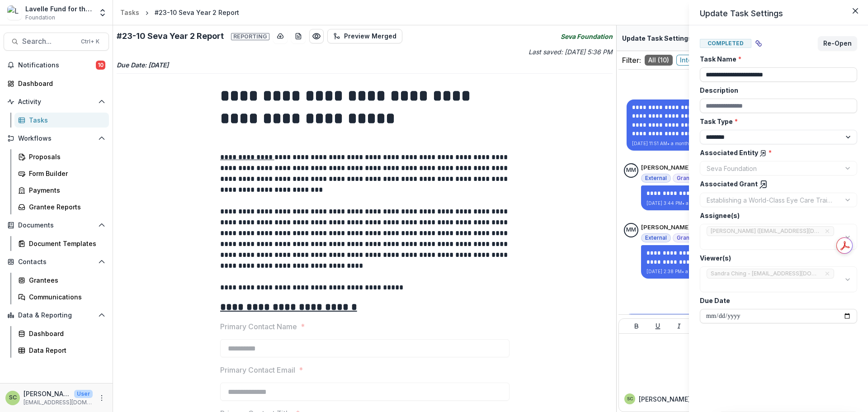
click at [635, 176] on div "**********" at bounding box center [434, 206] width 868 height 412
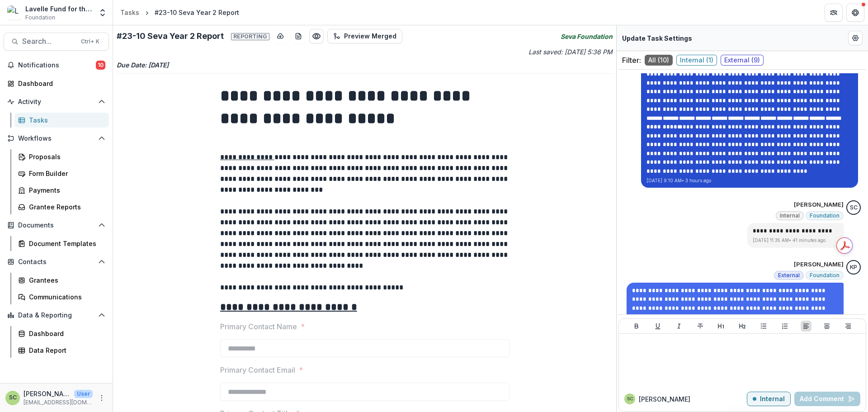
scroll to position [773, 0]
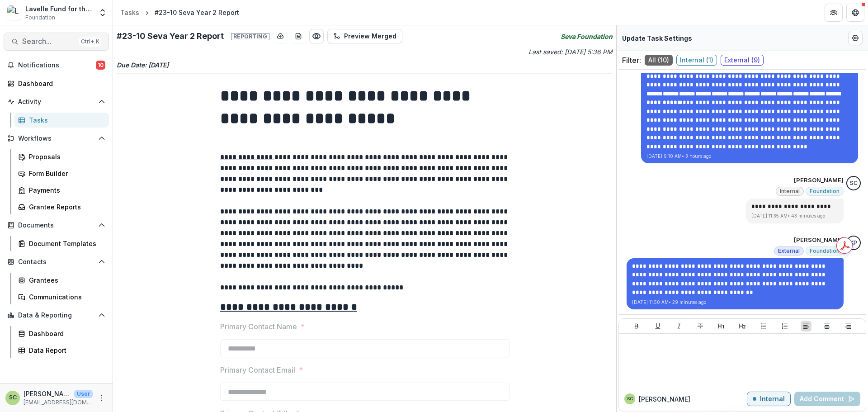
click at [48, 41] on span "Search..." at bounding box center [48, 41] width 53 height 9
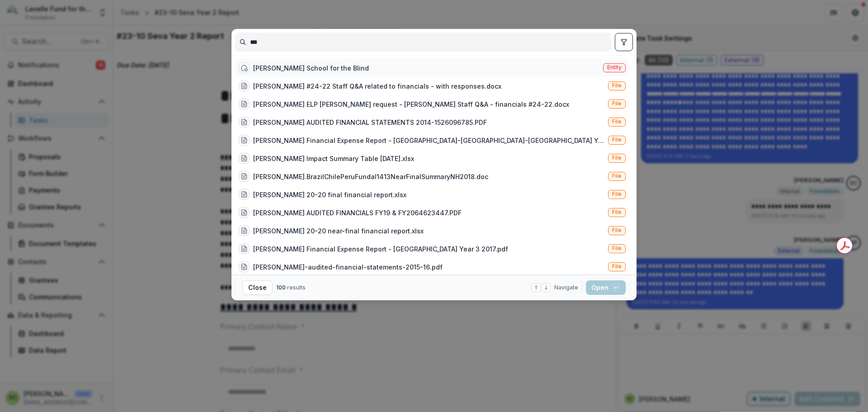
type input "***"
click at [269, 70] on div "[PERSON_NAME] School for the Blind" at bounding box center [311, 67] width 116 height 9
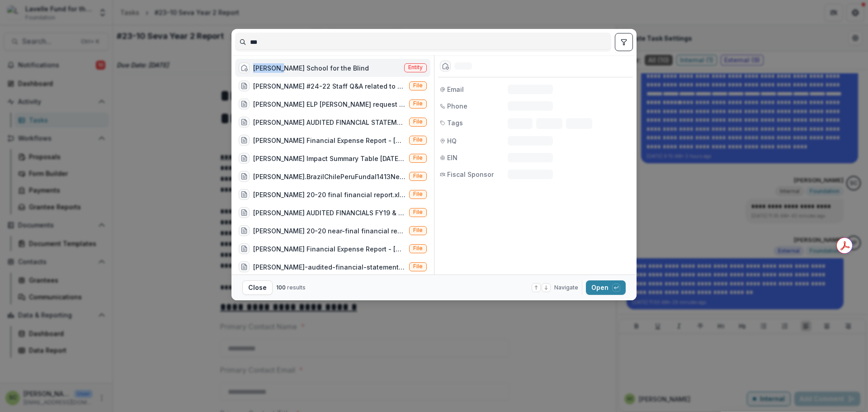
click at [269, 70] on div "[PERSON_NAME] School for the Blind" at bounding box center [311, 67] width 116 height 9
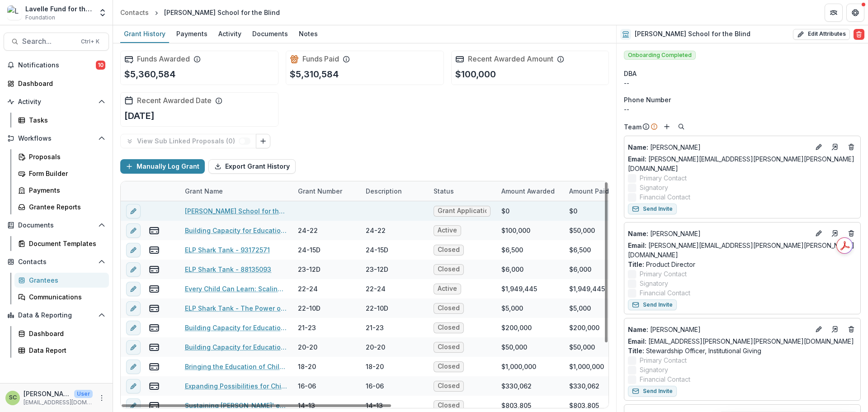
click at [215, 213] on link "[PERSON_NAME] School for the Blind - 2025 - Concept Note Template" at bounding box center [236, 210] width 102 height 9
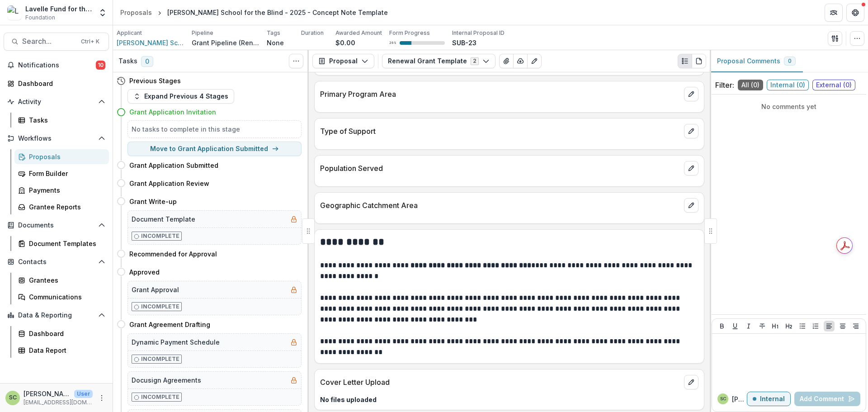
scroll to position [2532, 0]
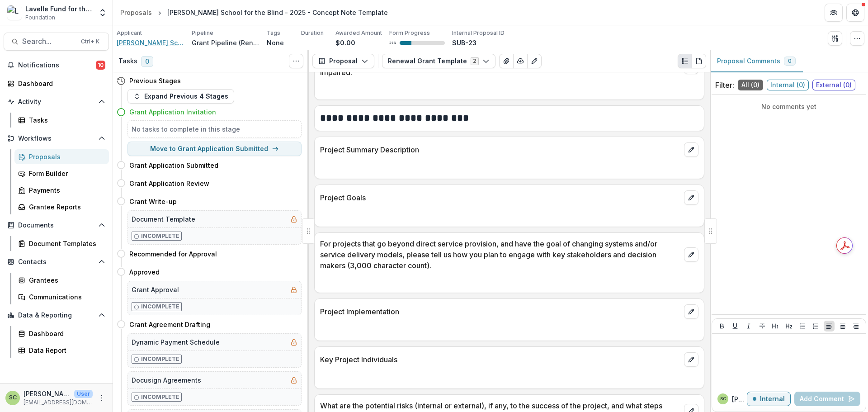
click at [162, 40] on span "[PERSON_NAME] School for the Blind" at bounding box center [151, 42] width 68 height 9
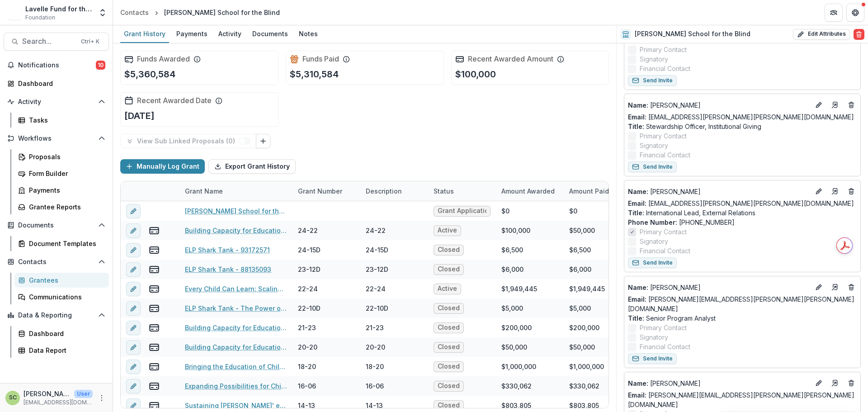
scroll to position [226, 0]
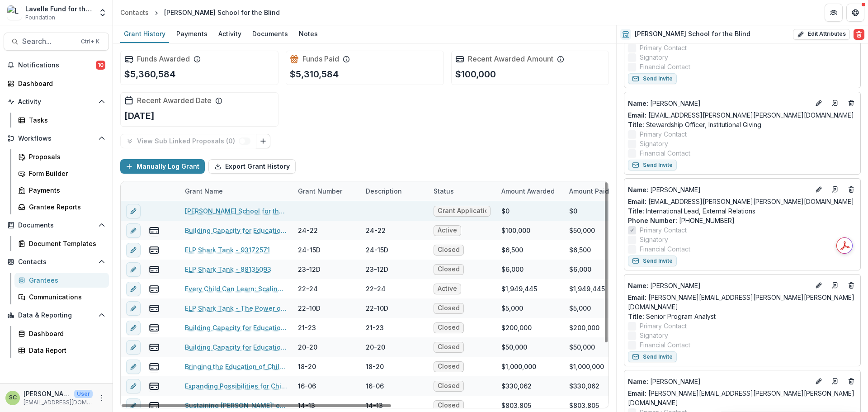
click at [266, 215] on link "[PERSON_NAME] School for the Blind - 2025 - Concept Note Template" at bounding box center [236, 210] width 102 height 9
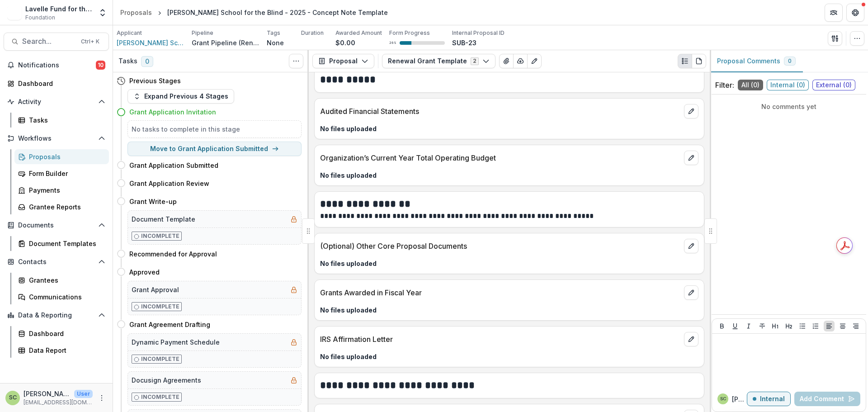
scroll to position [3701, 0]
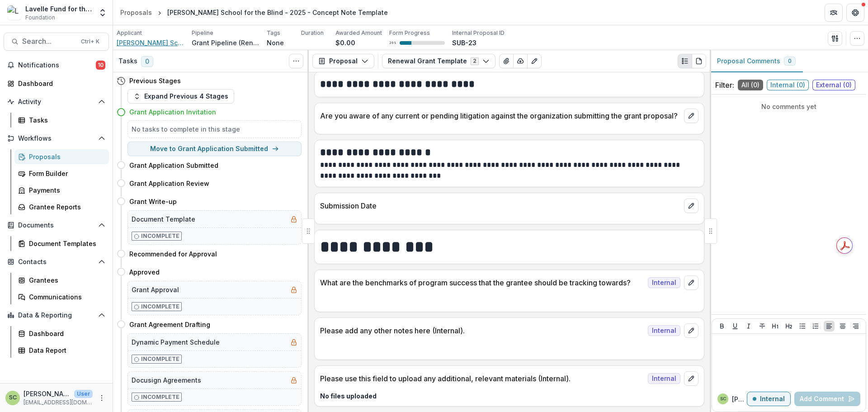
click at [144, 41] on span "[PERSON_NAME] School for the Blind" at bounding box center [151, 42] width 68 height 9
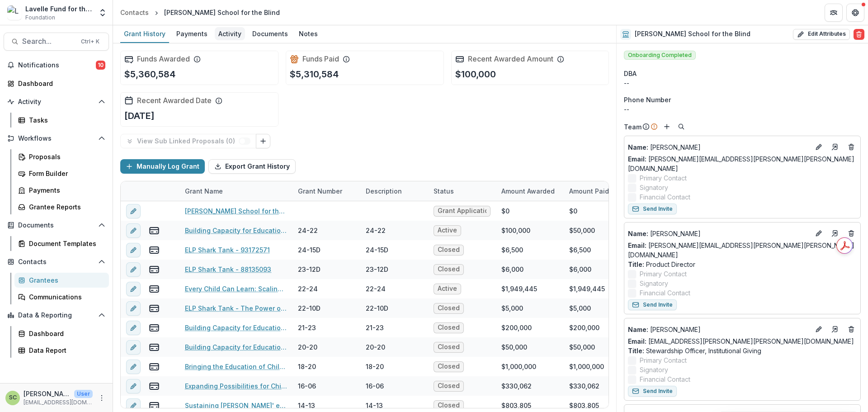
click at [225, 32] on div "Activity" at bounding box center [230, 33] width 30 height 13
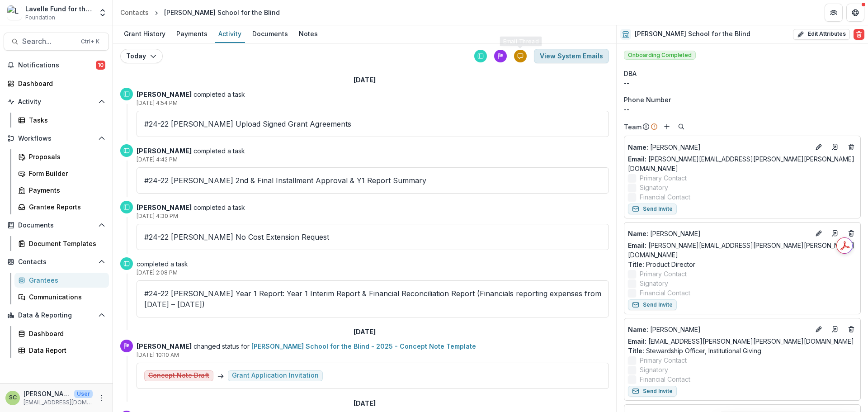
click at [577, 54] on button "View System Emails" at bounding box center [571, 56] width 75 height 14
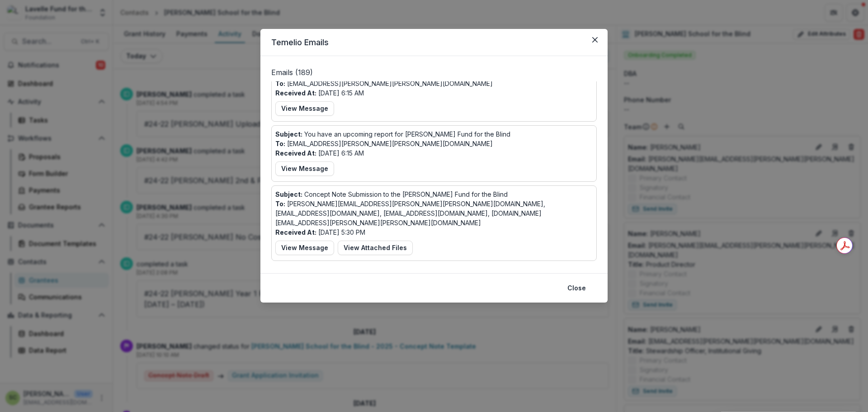
scroll to position [1809, 0]
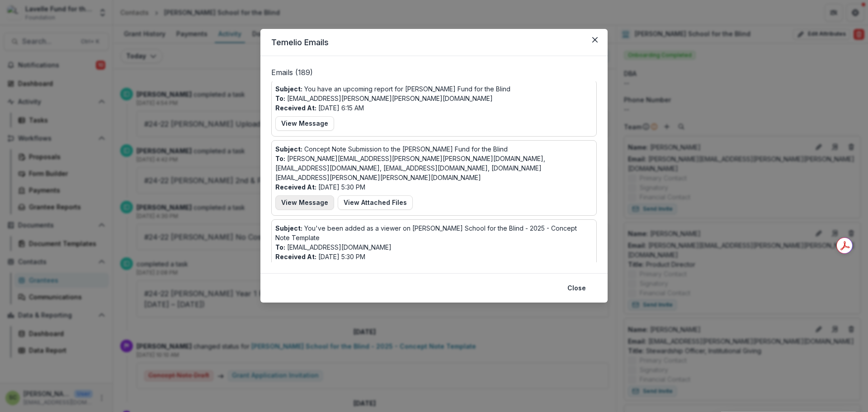
click at [320, 195] on button "View Message" at bounding box center [304, 202] width 59 height 14
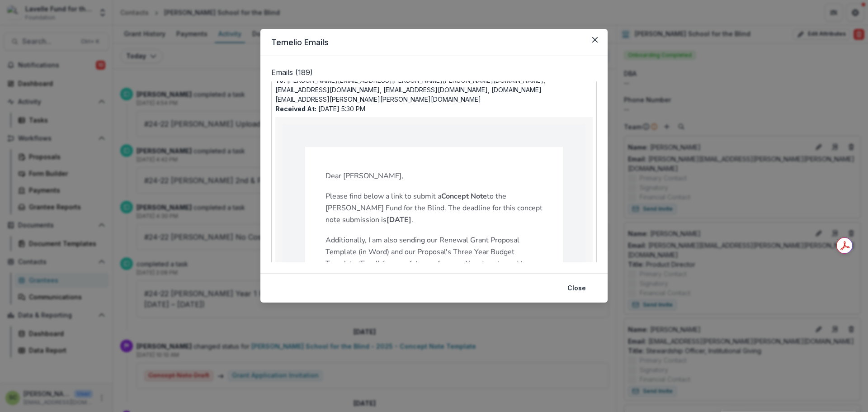
scroll to position [1899, 0]
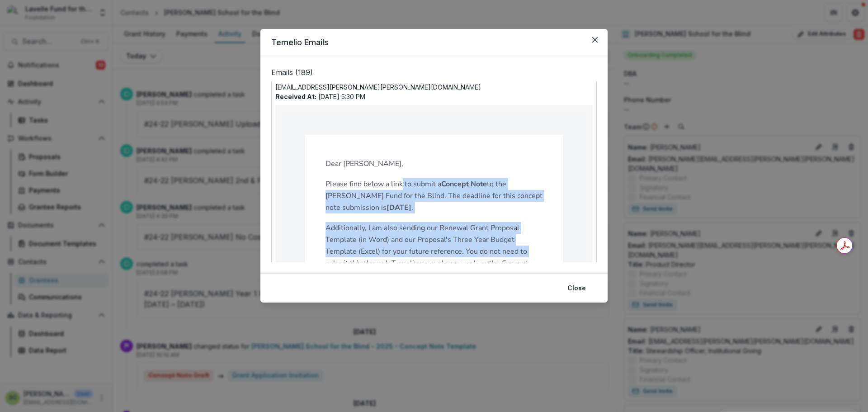
drag, startPoint x: 399, startPoint y: 160, endPoint x: 493, endPoint y: 219, distance: 110.9
click at [493, 219] on div "Dear Katherine Holland, Please find below a link to submit a Concept Note to th…" at bounding box center [434, 355] width 217 height 394
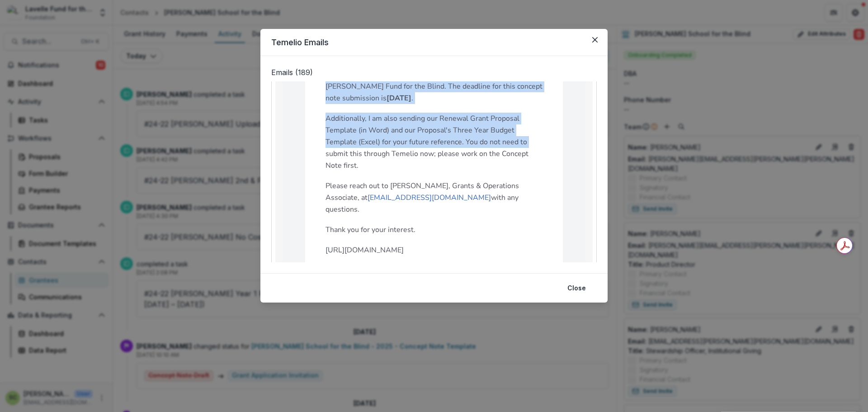
scroll to position [1990, 0]
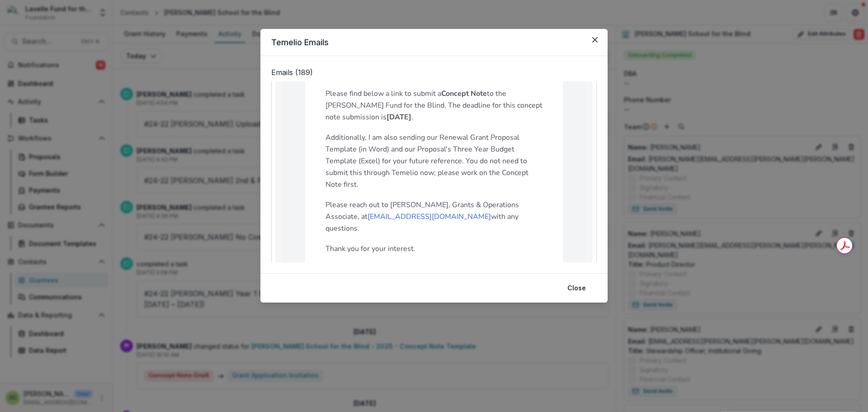
click at [233, 161] on div "Temelio Emails Emails ( 189 ) Subject: Report Reminder for your Lavelle Fund Gr…" at bounding box center [434, 206] width 868 height 412
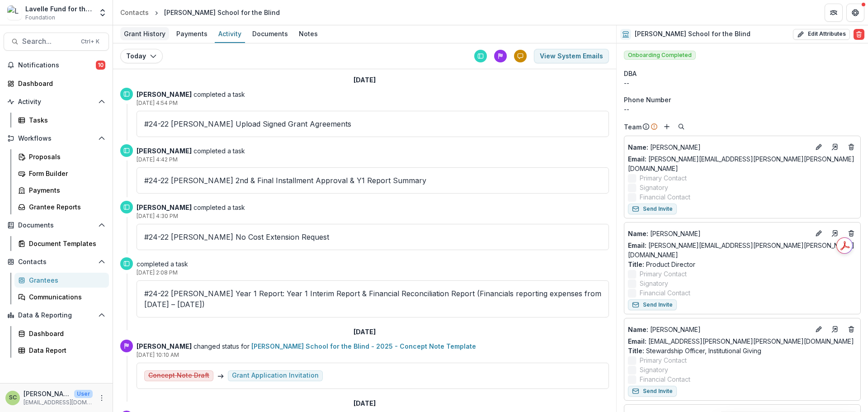
click at [151, 35] on div "Grant History" at bounding box center [144, 33] width 49 height 13
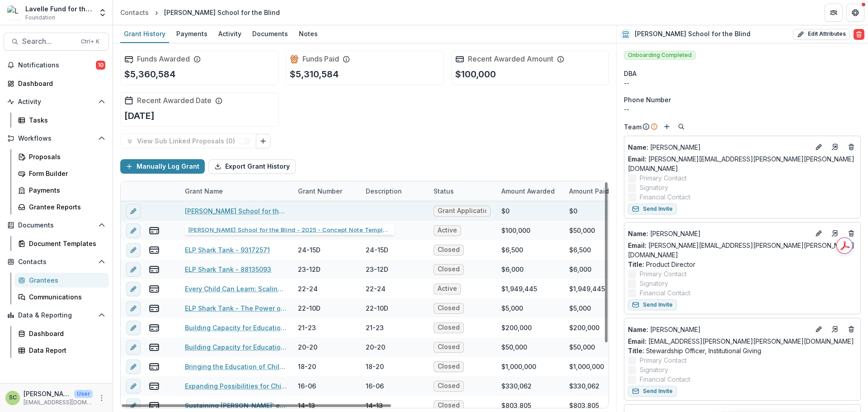
click at [258, 208] on link "Perkins School for the Blind - 2025 - Concept Note Template" at bounding box center [236, 210] width 102 height 9
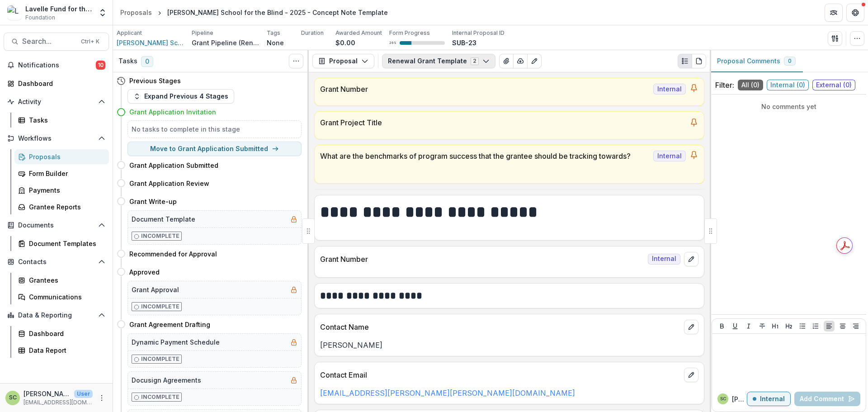
click at [389, 62] on button "Renewal Grant Template 2" at bounding box center [439, 61] width 114 height 14
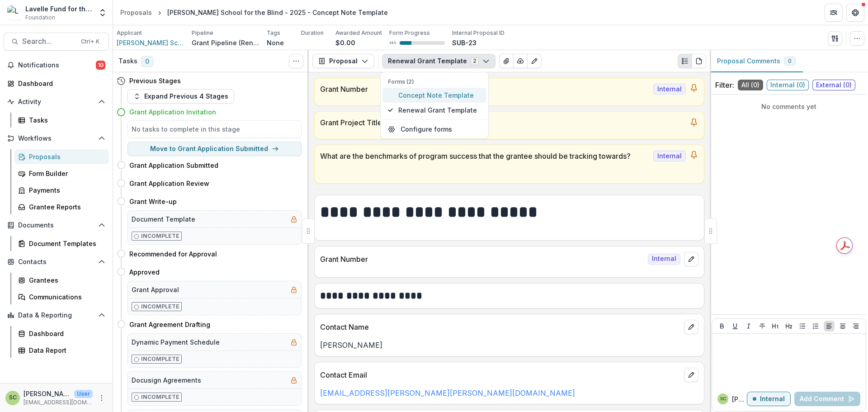
click at [409, 98] on span "Concept Note Template" at bounding box center [439, 94] width 83 height 9
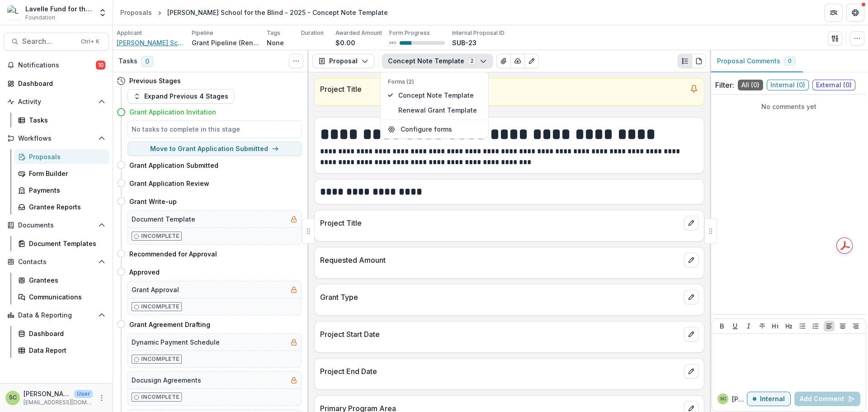
click at [157, 44] on span "Perkins School for the Blind" at bounding box center [151, 42] width 68 height 9
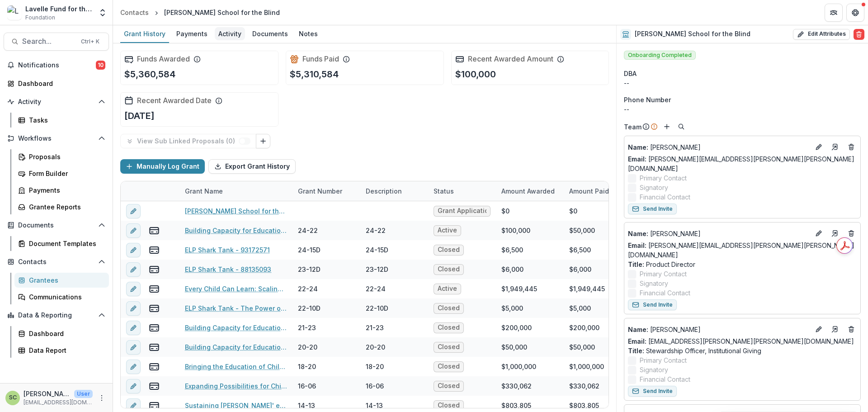
click at [224, 39] on div "Activity" at bounding box center [230, 33] width 30 height 13
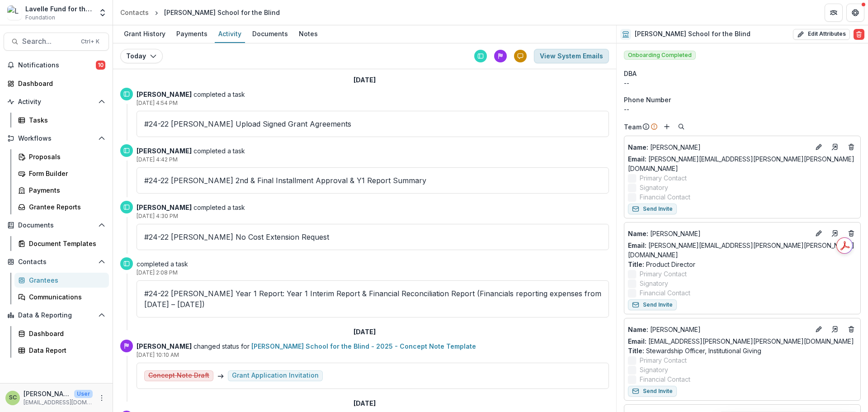
click at [563, 53] on button "View System Emails" at bounding box center [571, 56] width 75 height 14
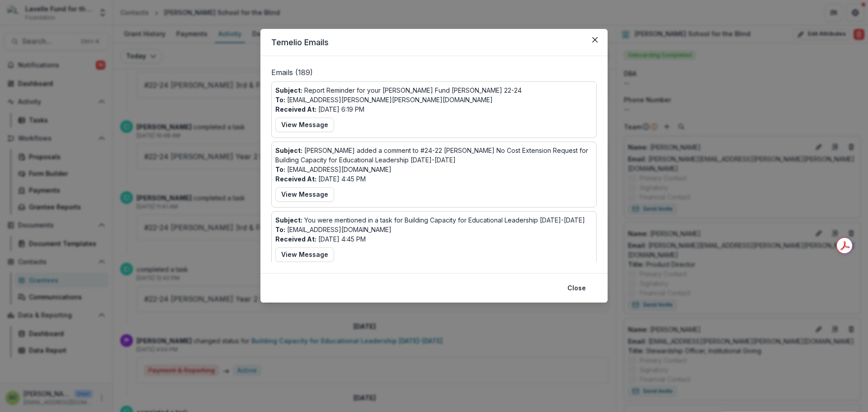
scroll to position [918, 0]
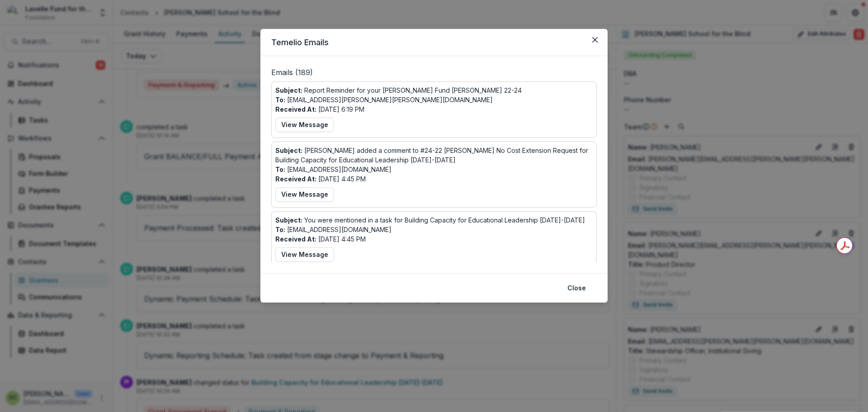
click at [472, 147] on p "Subject: Khanh Phan added a comment to #24-22 Perkins No Cost Extension Request…" at bounding box center [433, 155] width 317 height 19
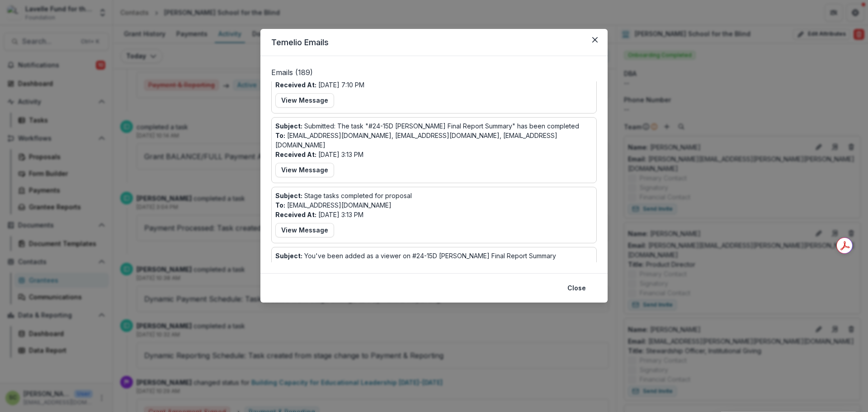
scroll to position [1176, 0]
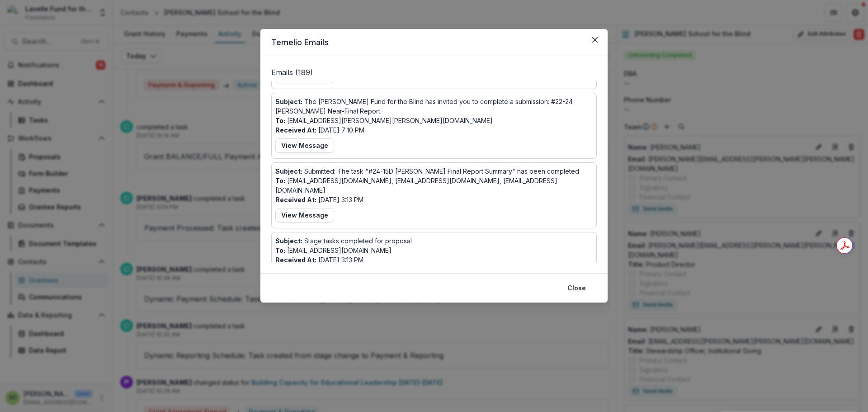
click at [316, 268] on button "View Message" at bounding box center [304, 275] width 59 height 14
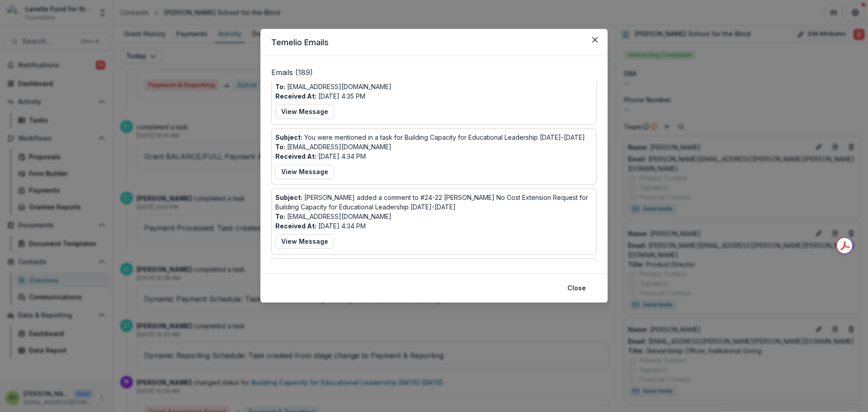
scroll to position [288, 0]
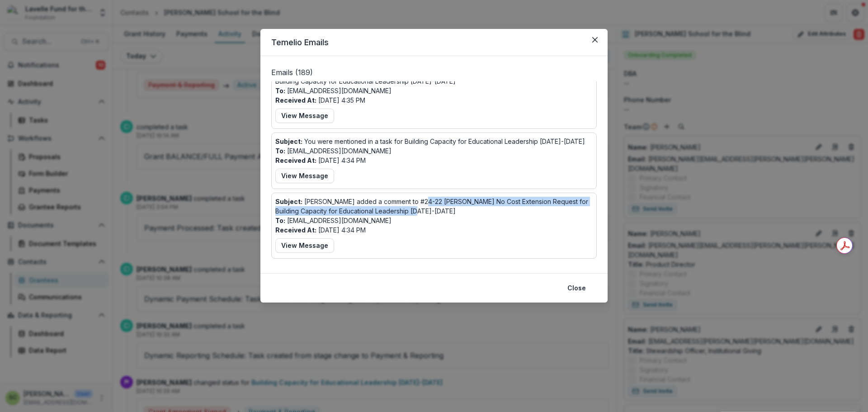
drag, startPoint x: 421, startPoint y: 189, endPoint x: 433, endPoint y: 212, distance: 25.9
click at [433, 212] on div "Subject: Sandra Ching added a comment to #24-22 Perkins No Cost Extension Reque…" at bounding box center [433, 226] width 317 height 58
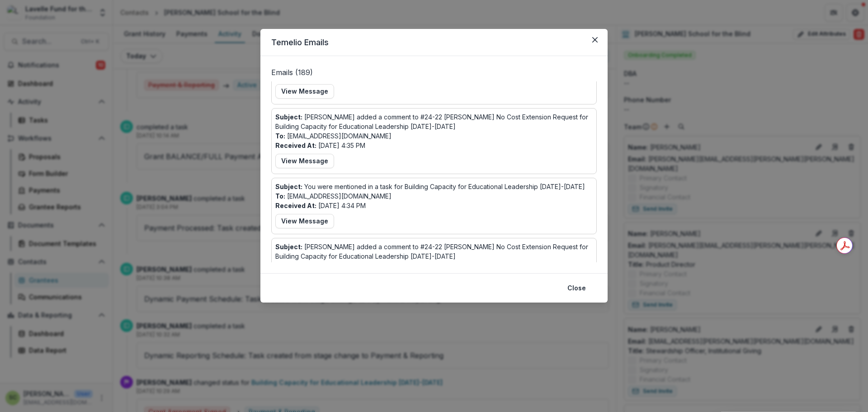
click at [421, 182] on p "Subject: You were mentioned in a task for Building Capacity for Educational Lea…" at bounding box center [430, 186] width 310 height 9
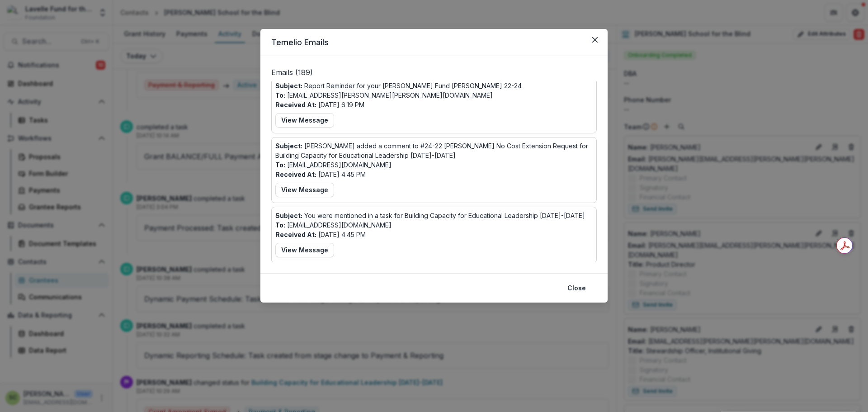
scroll to position [0, 0]
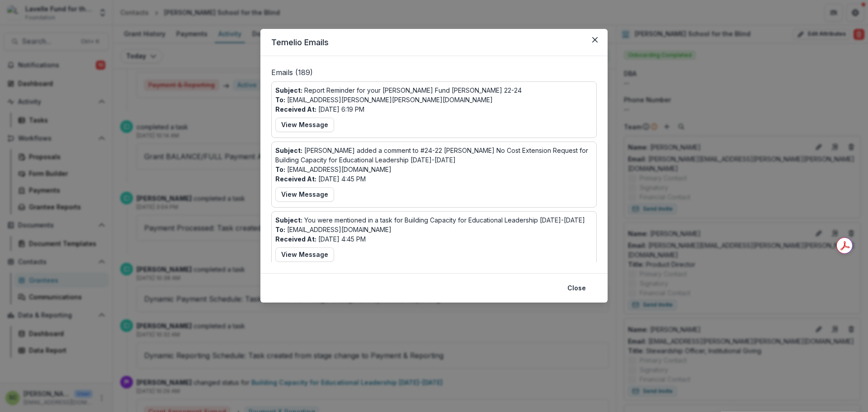
click at [188, 120] on div "Temelio Emails Emails ( 189 ) Subject: Report Reminder for your Lavelle Fund Gr…" at bounding box center [434, 206] width 868 height 412
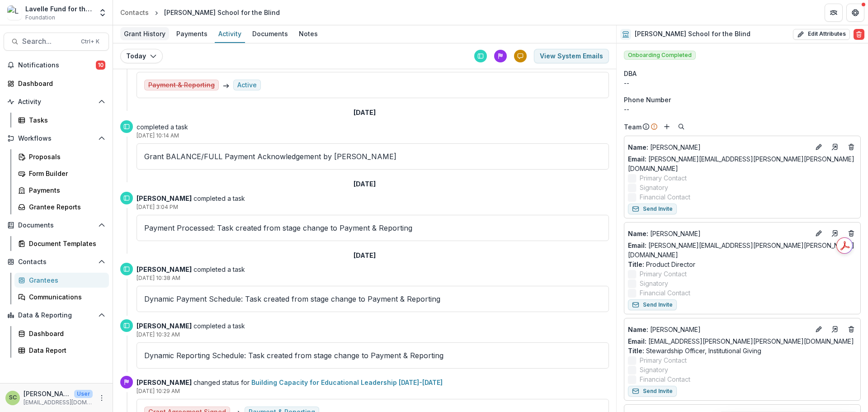
click at [152, 32] on div "Grant History" at bounding box center [144, 33] width 49 height 13
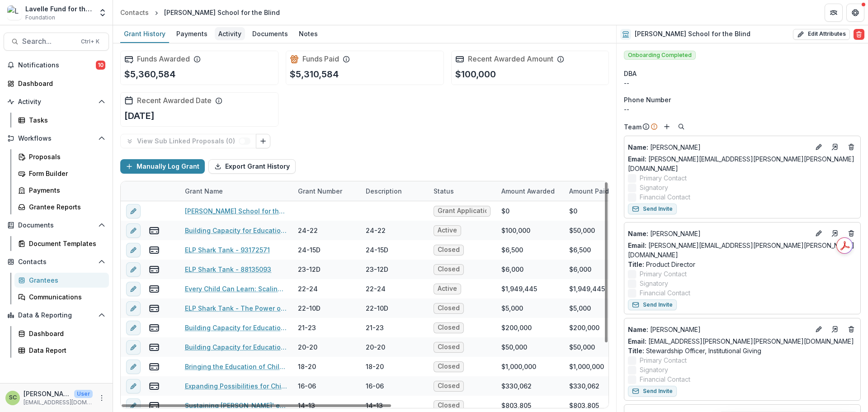
click at [222, 30] on div "Activity" at bounding box center [230, 33] width 30 height 13
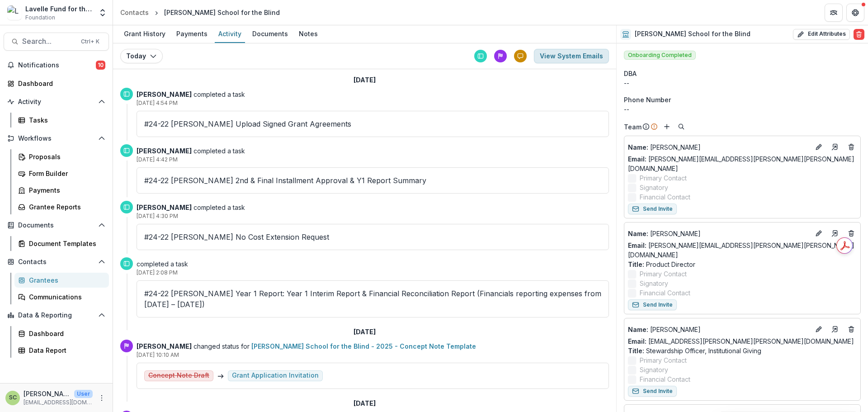
click at [553, 56] on button "View System Emails" at bounding box center [571, 56] width 75 height 14
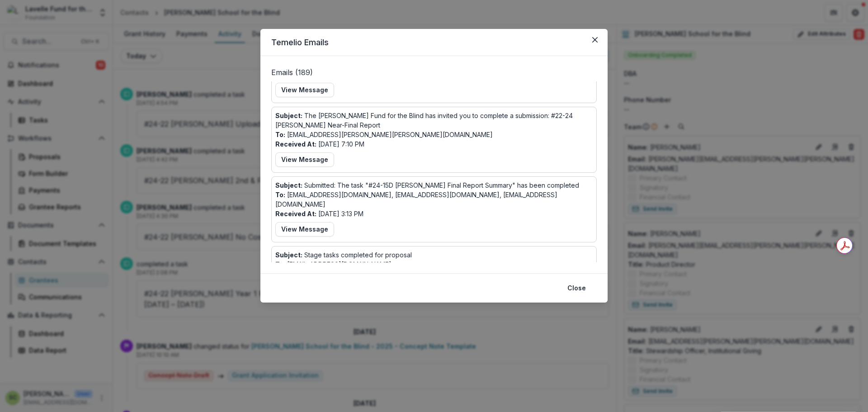
scroll to position [1176, 0]
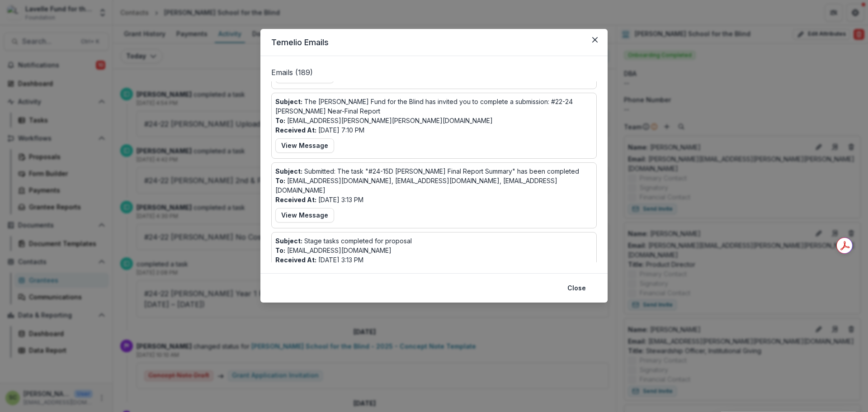
click at [688, 159] on div "Temelio Emails Emails ( 189 ) Subject: Report Reminder for your Lavelle Fund Gr…" at bounding box center [434, 206] width 868 height 412
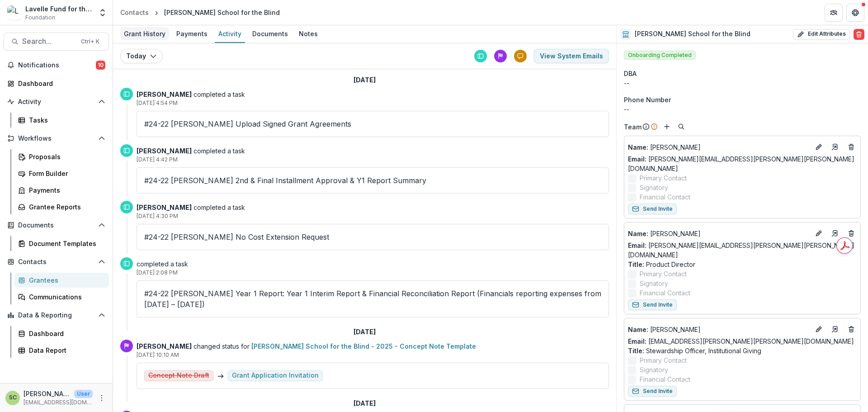
click at [128, 31] on div "Grant History" at bounding box center [144, 33] width 49 height 13
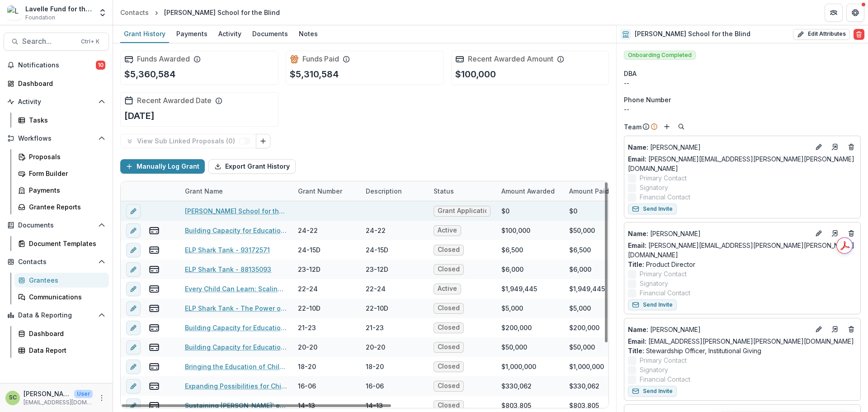
click at [255, 208] on link "Perkins School for the Blind - 2025 - Concept Note Template" at bounding box center [236, 210] width 102 height 9
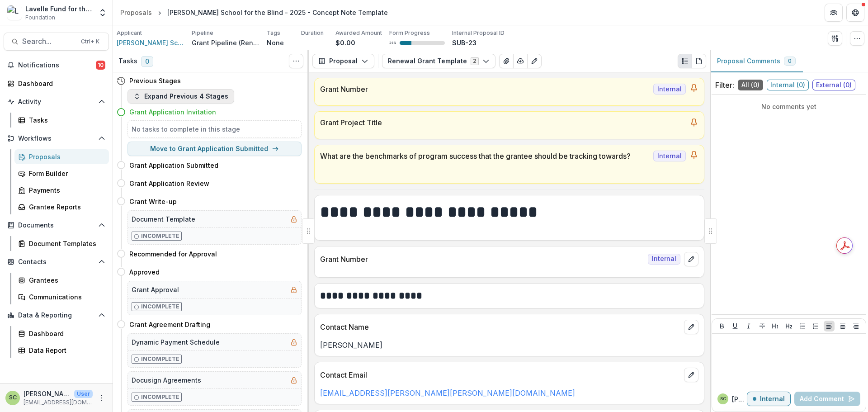
click at [197, 95] on button "Expand Previous 4 Stages" at bounding box center [181, 96] width 107 height 14
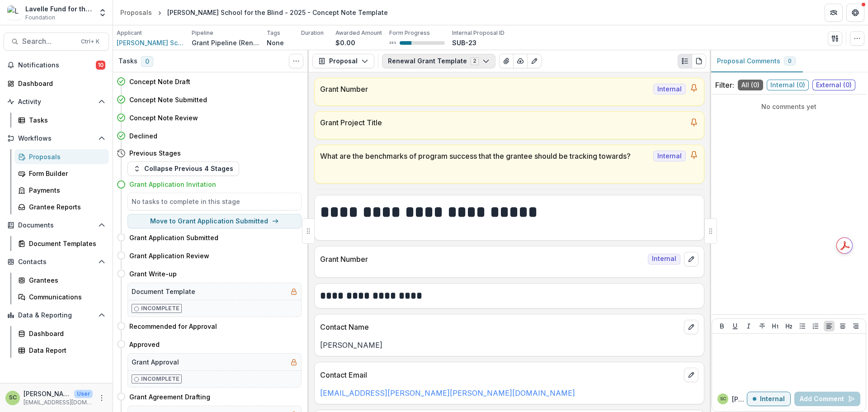
click at [401, 60] on button "Renewal Grant Template 2" at bounding box center [439, 61] width 114 height 14
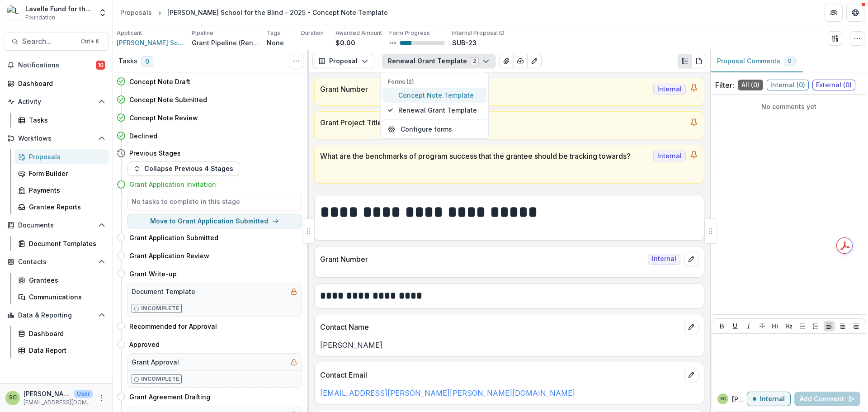
click at [412, 97] on span "Concept Note Template" at bounding box center [439, 94] width 83 height 9
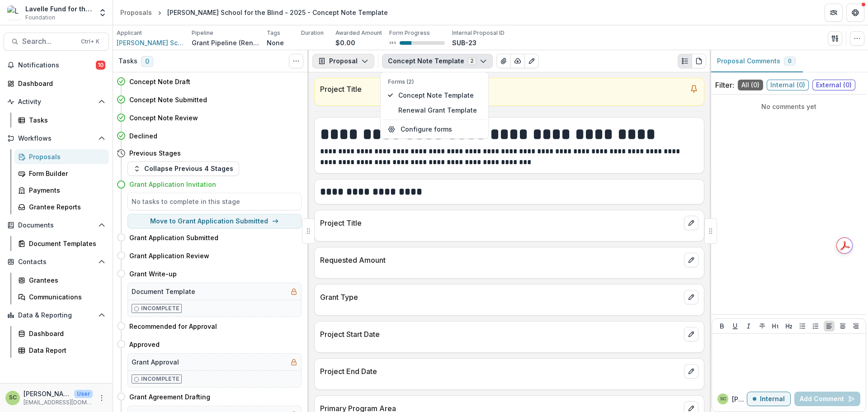
click at [332, 58] on button "Proposal" at bounding box center [343, 61] width 62 height 14
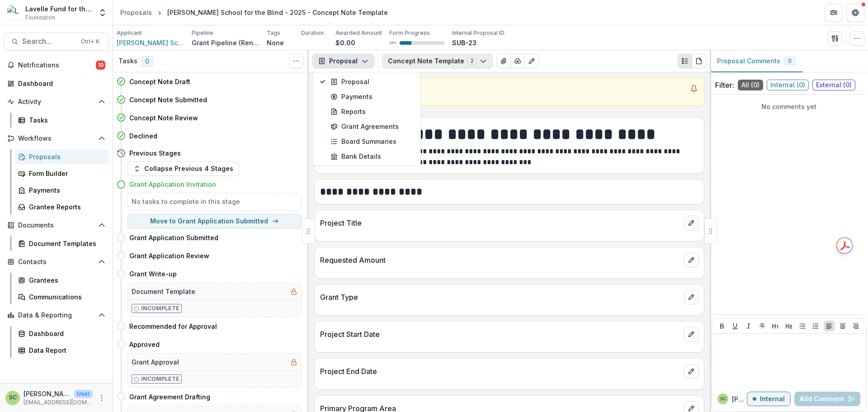
click at [401, 61] on button "Concept Note Template 2" at bounding box center [437, 61] width 111 height 14
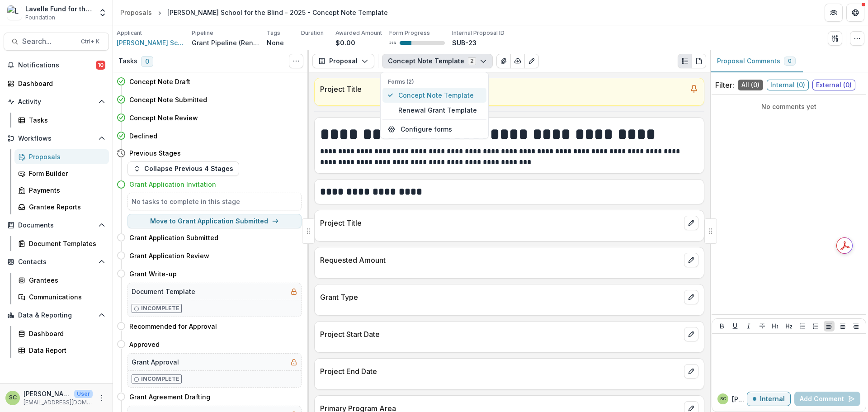
click at [431, 97] on span "Concept Note Template" at bounding box center [439, 94] width 83 height 9
drag, startPoint x: 563, startPoint y: 207, endPoint x: 550, endPoint y: 196, distance: 17.0
click at [563, 207] on div "**********" at bounding box center [509, 242] width 401 height 340
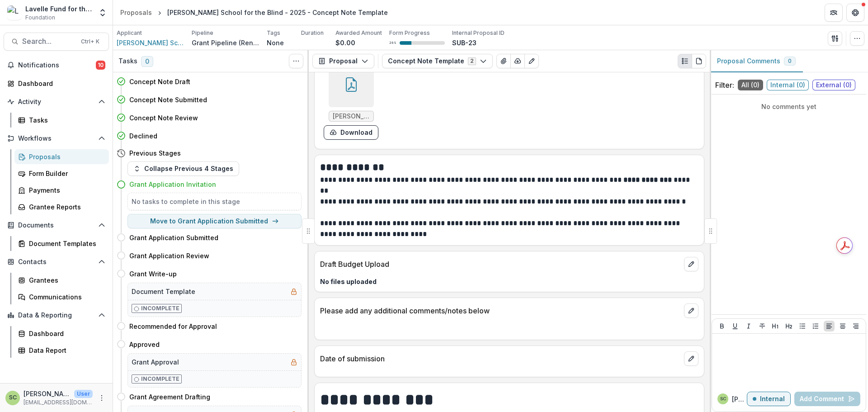
scroll to position [421, 0]
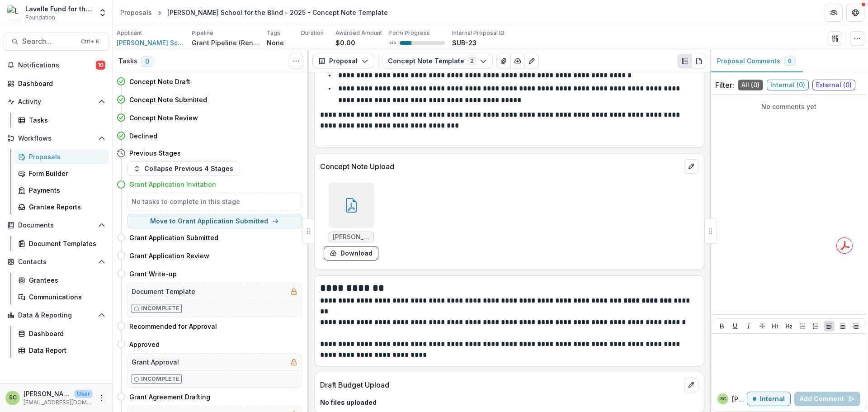
click at [346, 200] on icon at bounding box center [351, 205] width 11 height 14
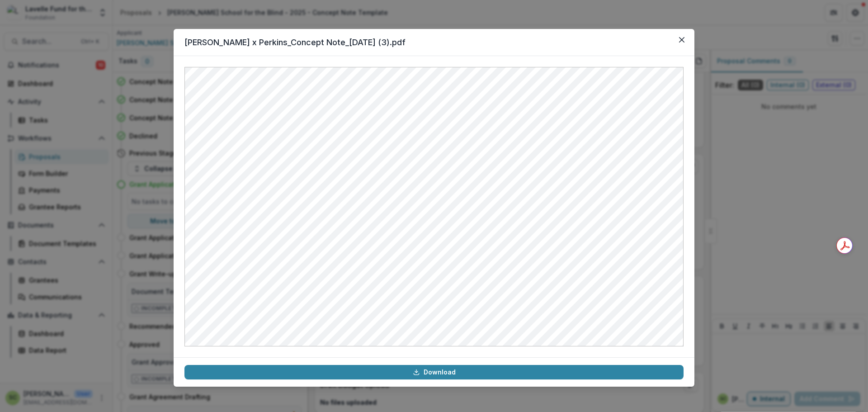
click at [745, 137] on div "Lavelle x Perkins_Concept Note_5.30.25 (3).pdf Download" at bounding box center [434, 206] width 868 height 412
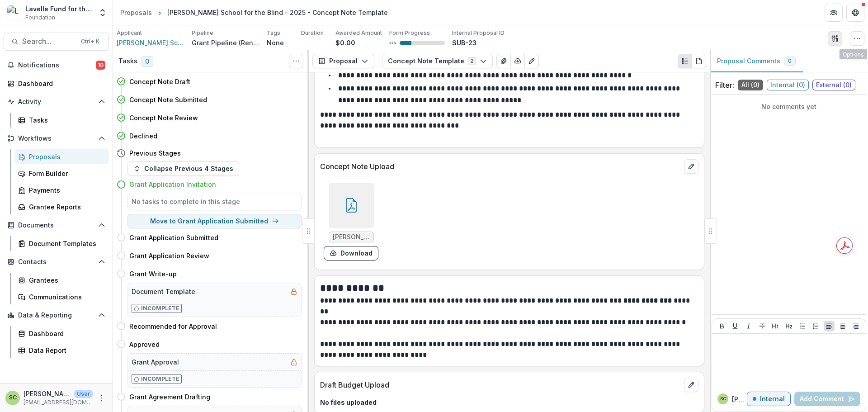
click at [839, 33] on button "button" at bounding box center [835, 38] width 14 height 14
click at [857, 32] on button "button" at bounding box center [857, 38] width 14 height 14
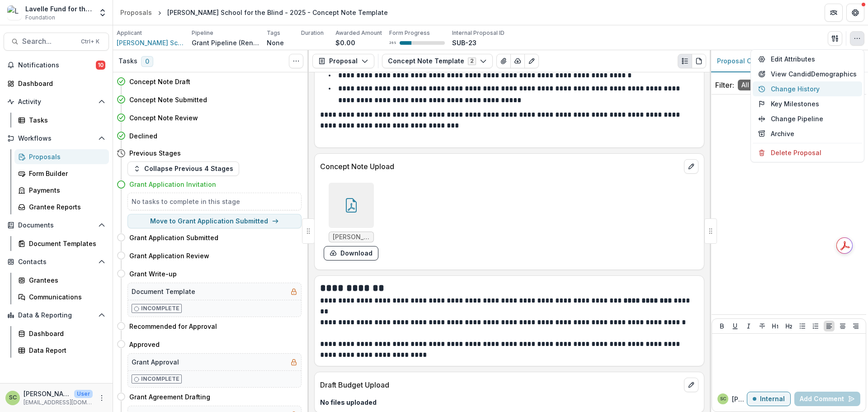
click at [804, 91] on button "Change History" at bounding box center [807, 88] width 109 height 15
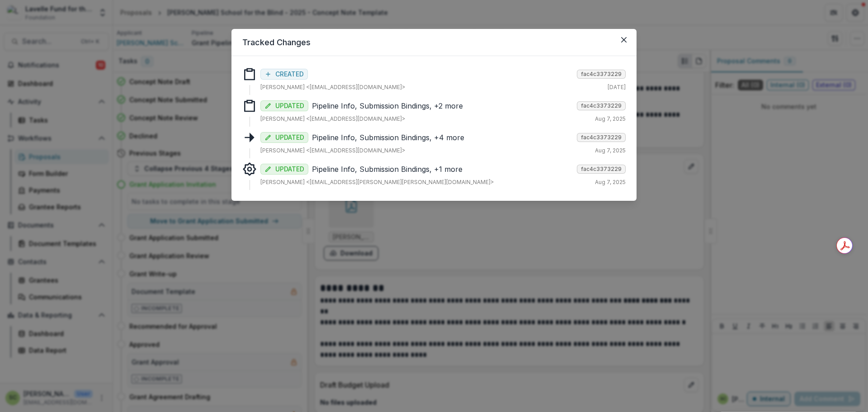
click at [364, 78] on div "CREATED fac4c3373229" at bounding box center [442, 73] width 365 height 13
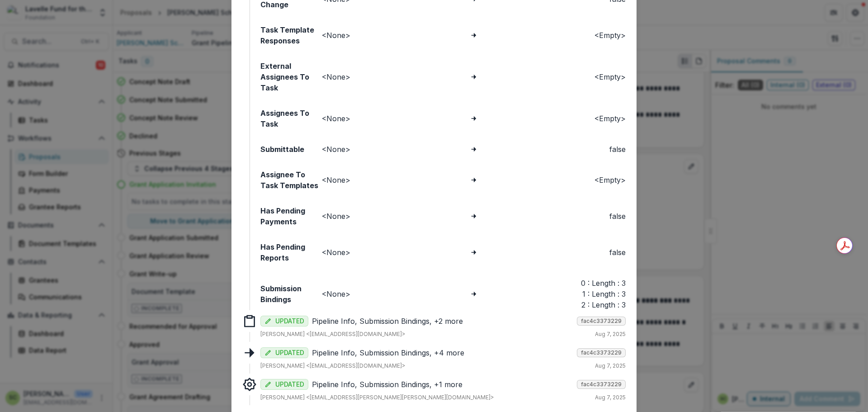
scroll to position [1113, 0]
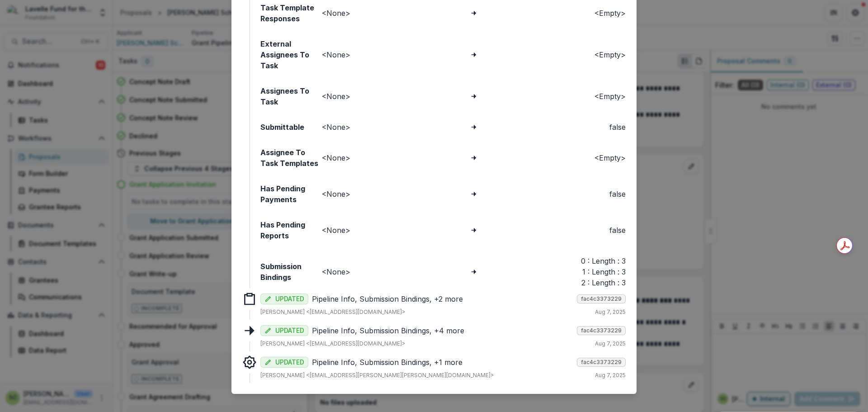
click at [406, 357] on p "Pipeline Info, Submission Bindings, +1 more" at bounding box center [442, 362] width 261 height 11
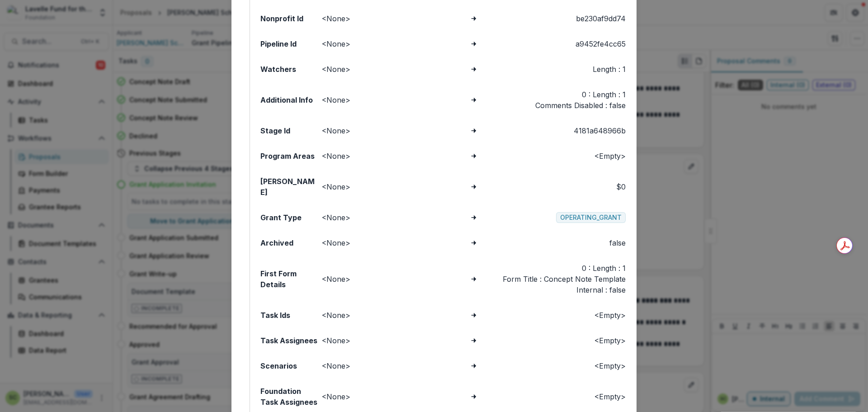
scroll to position [0, 0]
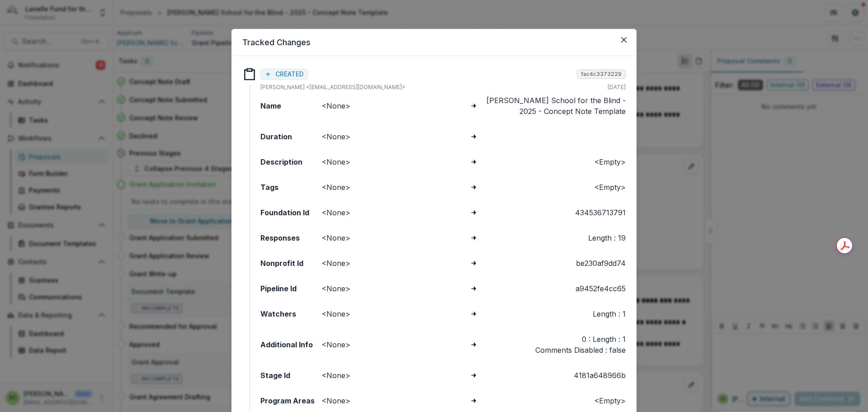
click at [660, 207] on div "Tracked Changes Responses CREATED fac4c3373229 Sandra Ching <sching@lavellefund…" at bounding box center [434, 206] width 868 height 412
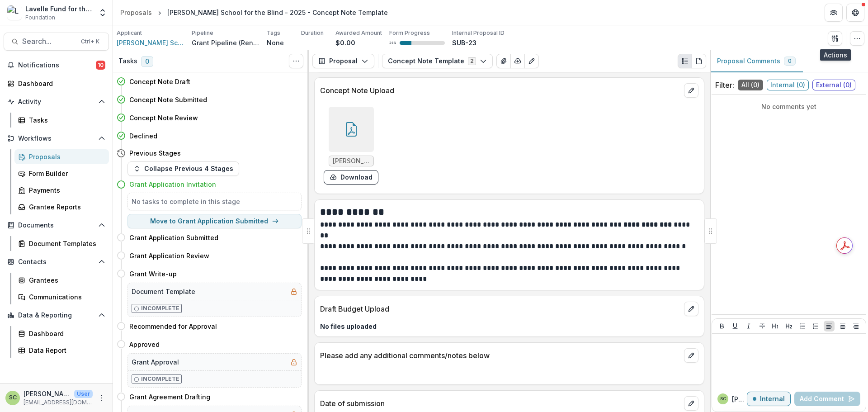
scroll to position [543, 0]
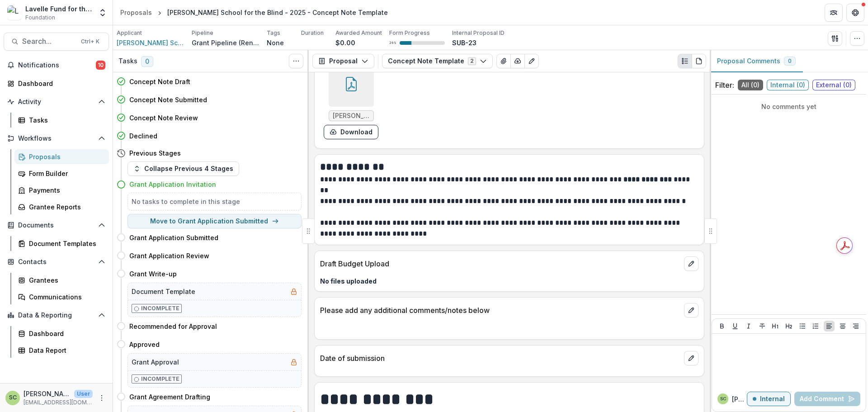
click at [346, 88] on icon at bounding box center [351, 84] width 14 height 14
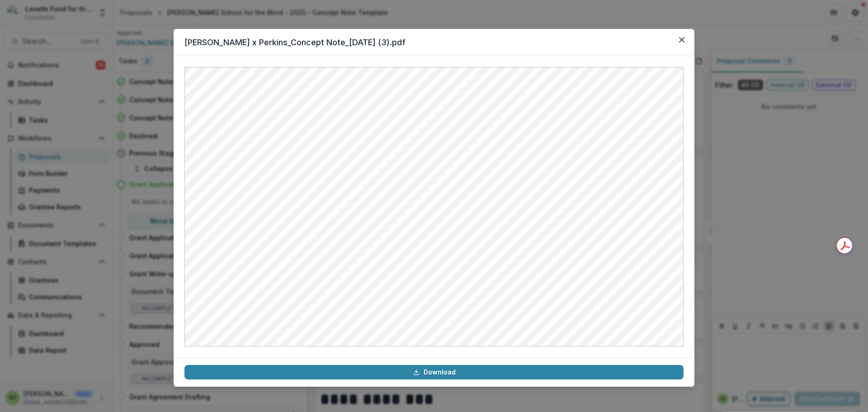
click at [725, 189] on div "Lavelle x Perkins_Concept Note_5.30.25 (3).pdf Download" at bounding box center [434, 206] width 868 height 412
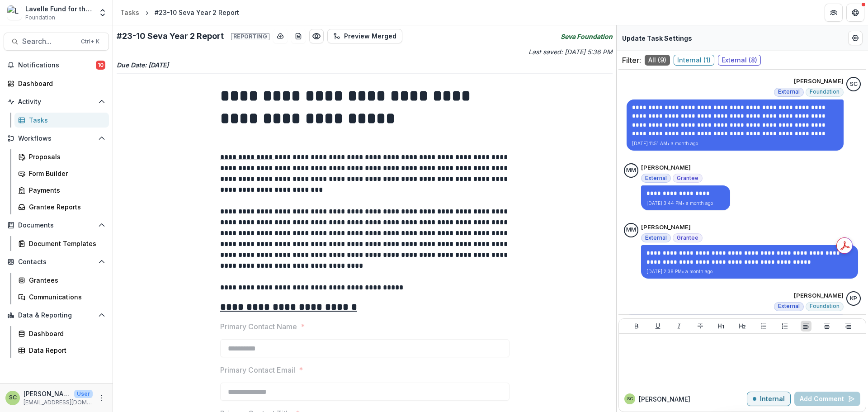
scroll to position [686, 0]
